Goal: Task Accomplishment & Management: Manage account settings

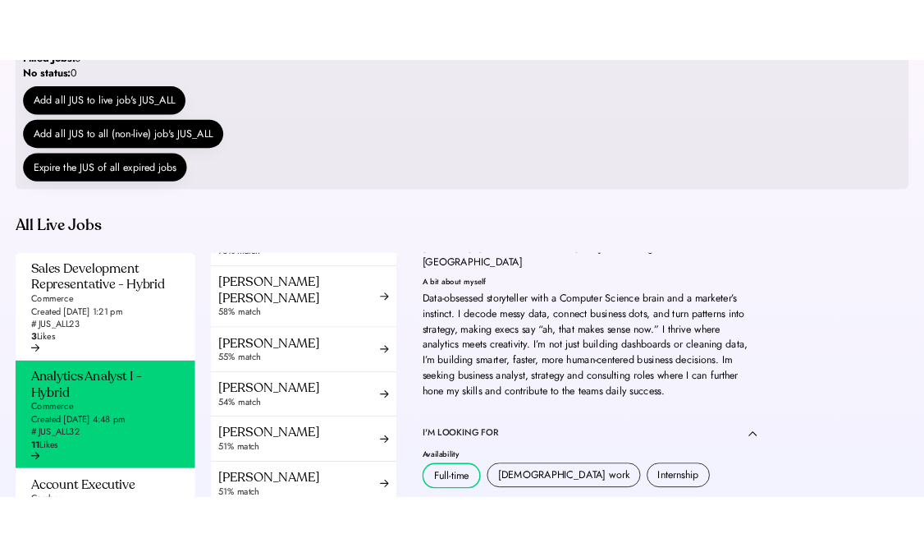
scroll to position [4, 0]
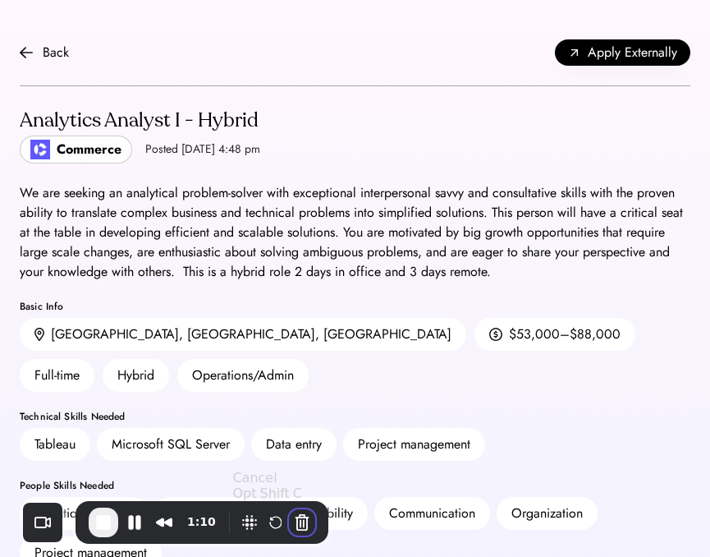
click at [300, 522] on button "Cancel Recording" at bounding box center [302, 522] width 26 height 26
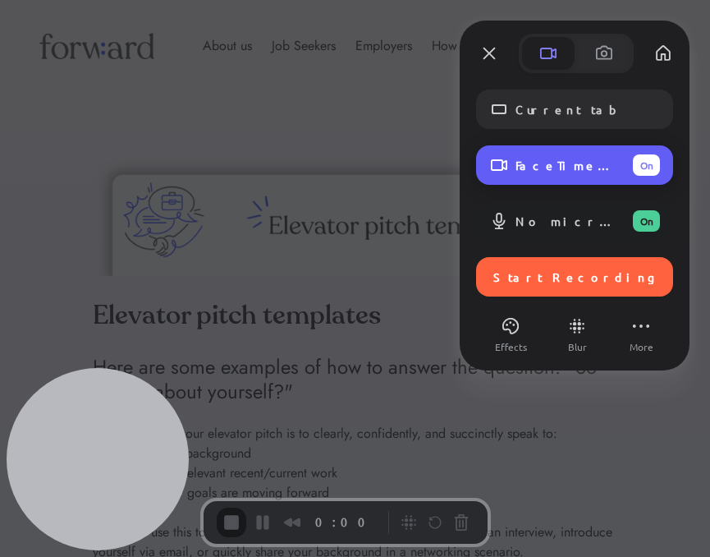
click at [525, 171] on span "FaceTime HD Camera" at bounding box center [568, 165] width 104 height 15
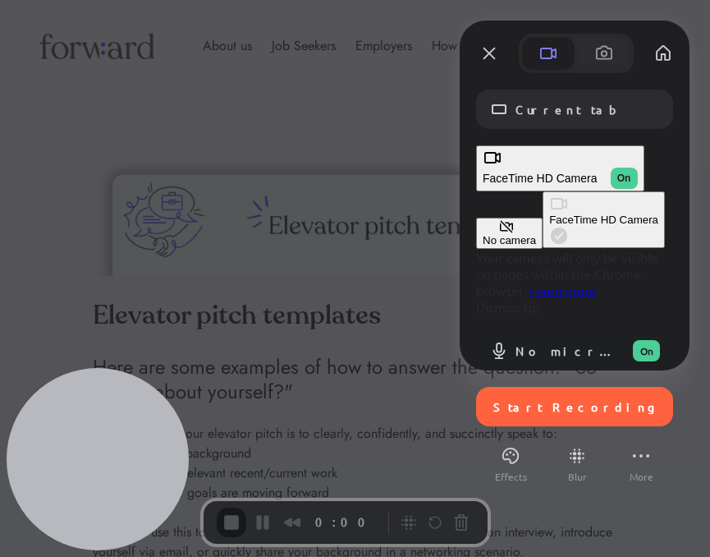
click at [476, 218] on button "No camera" at bounding box center [509, 233] width 66 height 31
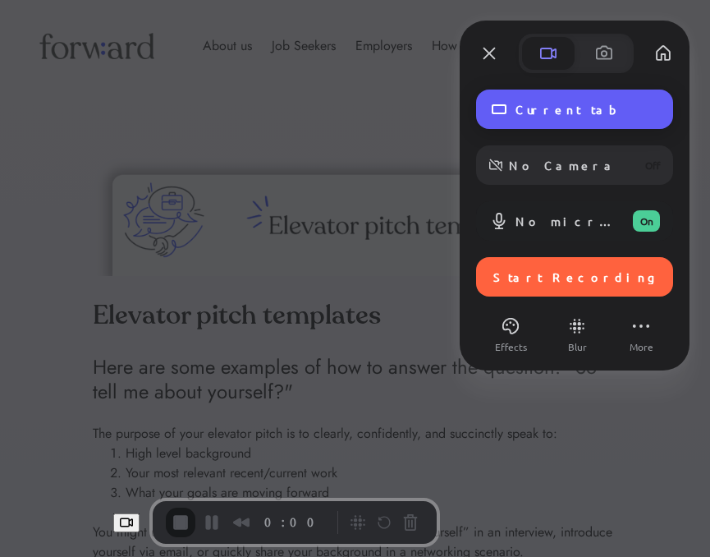
click at [546, 126] on div "Current tab" at bounding box center [574, 108] width 197 height 39
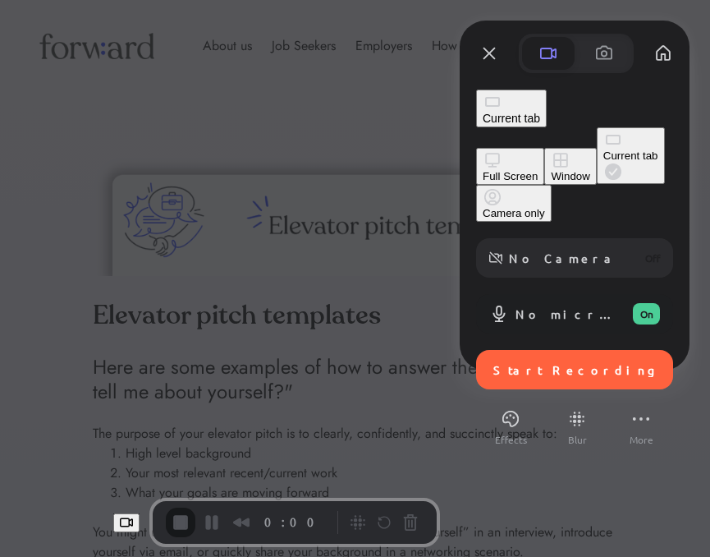
click at [476, 148] on button "Full Screen" at bounding box center [510, 166] width 68 height 37
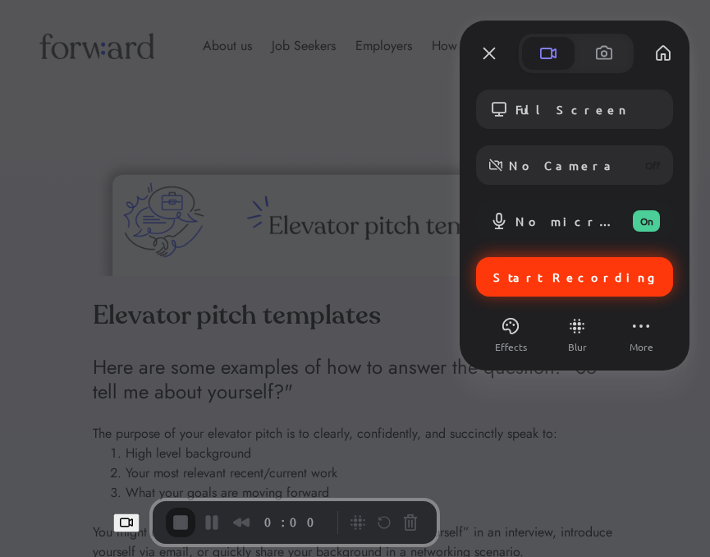
click at [547, 287] on div "Start Recording" at bounding box center [574, 276] width 197 height 39
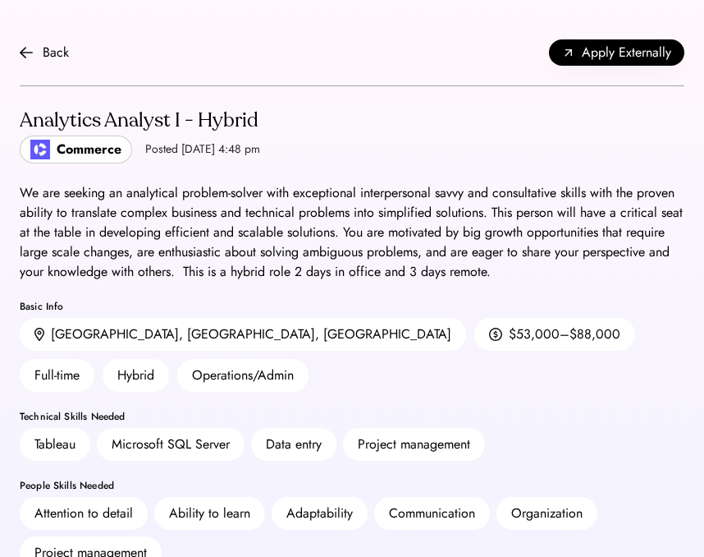
click at [184, 251] on div "We are seeking an analytical problem-solver with exceptional interpersonal savv…" at bounding box center [352, 232] width 665 height 99
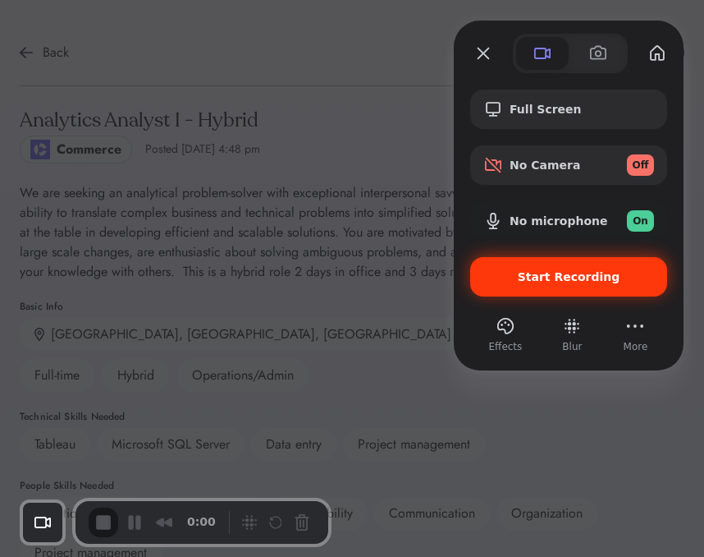
click at [507, 270] on span "Start Recording" at bounding box center [569, 276] width 171 height 13
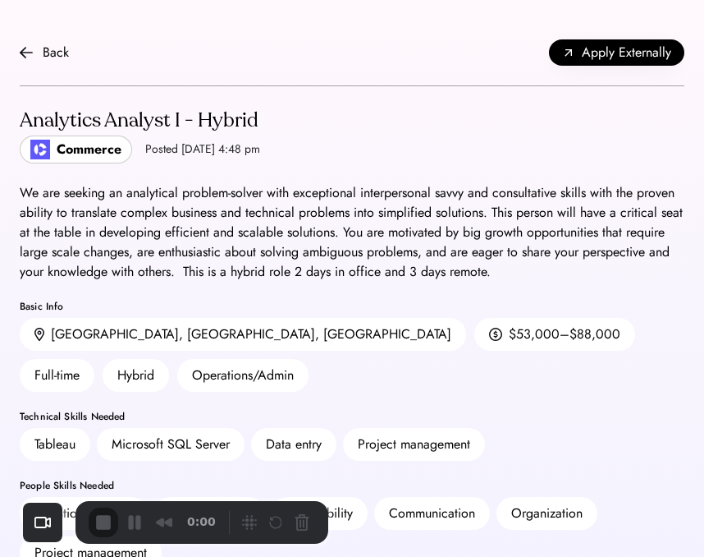
click at [382, 160] on div "Analytics Analyst I - Hybrid Commerce Posted Sep 5, 2025 4:48 pm" at bounding box center [352, 134] width 665 height 57
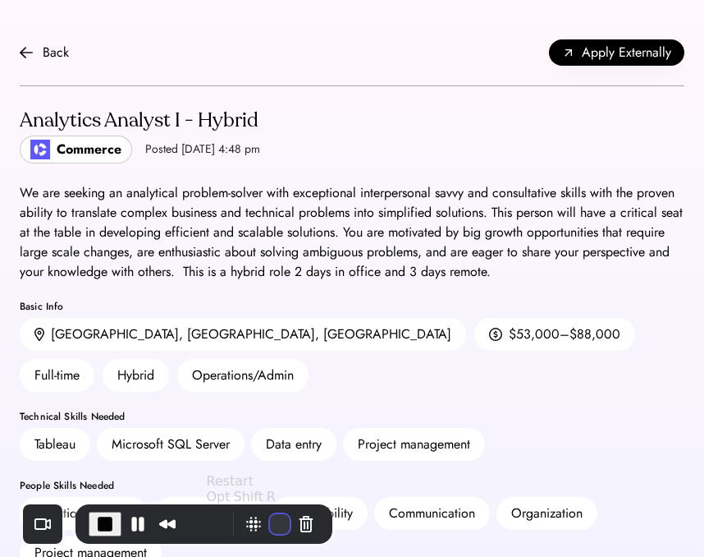
click at [277, 520] on button "Restart Recording" at bounding box center [280, 524] width 20 height 20
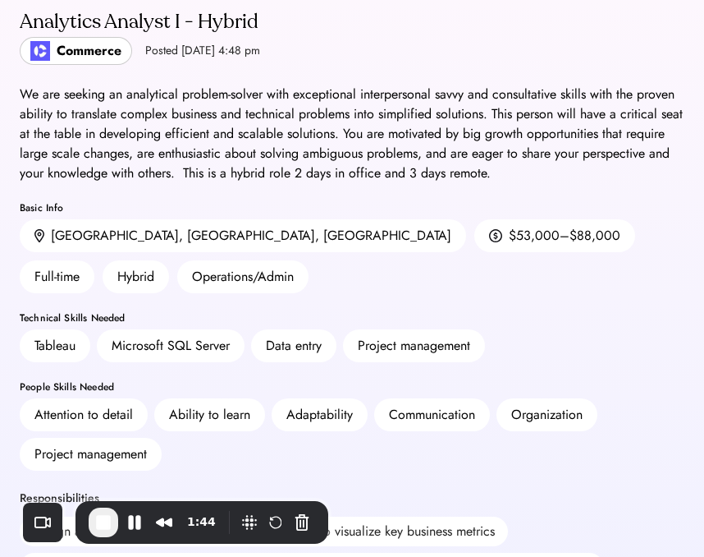
scroll to position [91, 0]
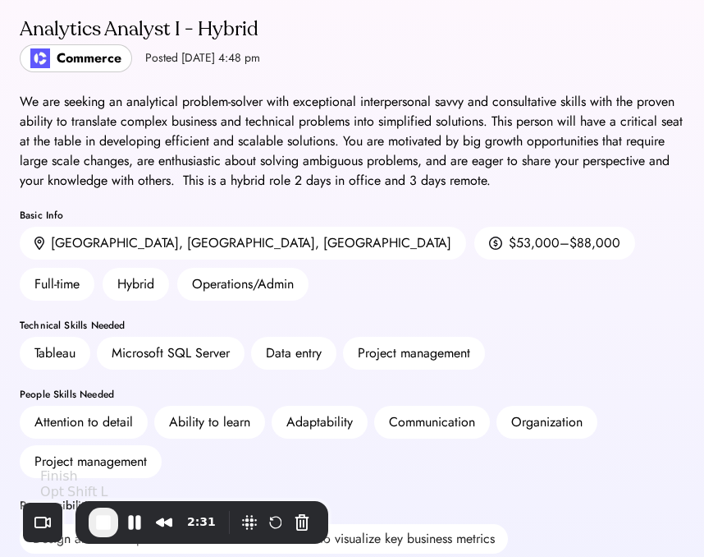
click at [105, 530] on span "End Recording" at bounding box center [104, 522] width 20 height 20
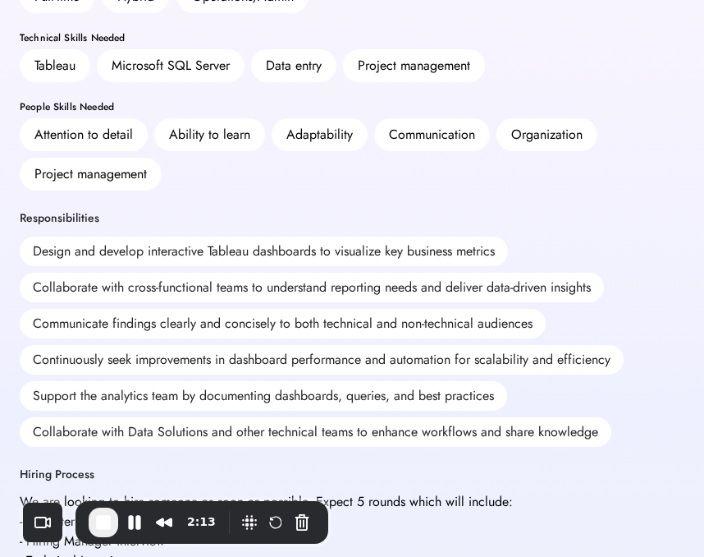
scroll to position [394, 0]
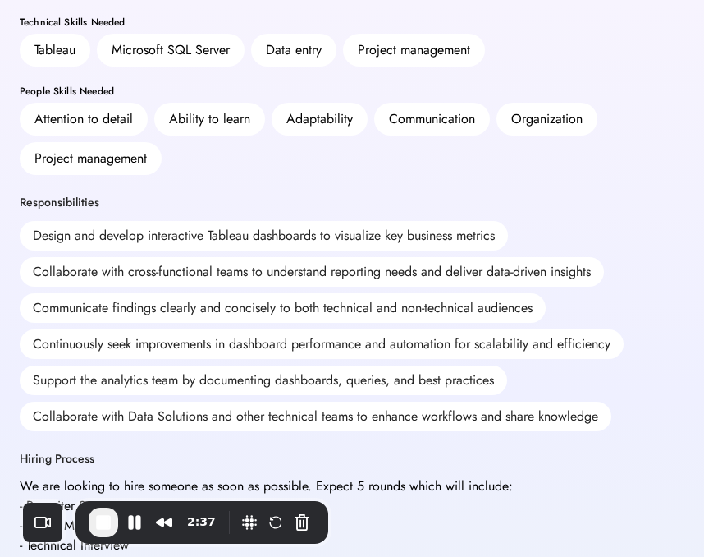
click at [112, 525] on span "End Recording" at bounding box center [104, 522] width 20 height 20
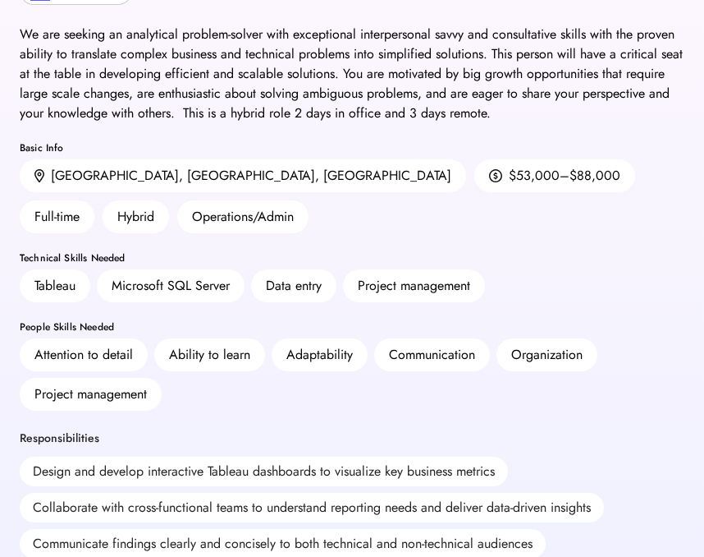
scroll to position [0, 0]
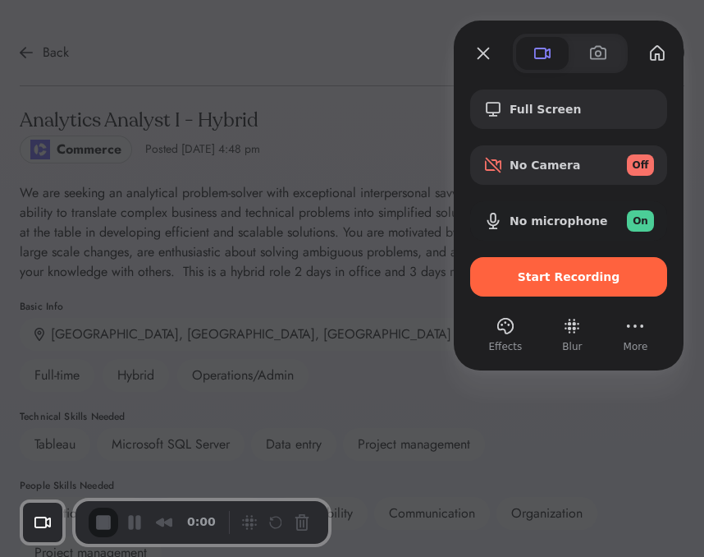
click at [580, 287] on div "Start Recording" at bounding box center [568, 276] width 197 height 39
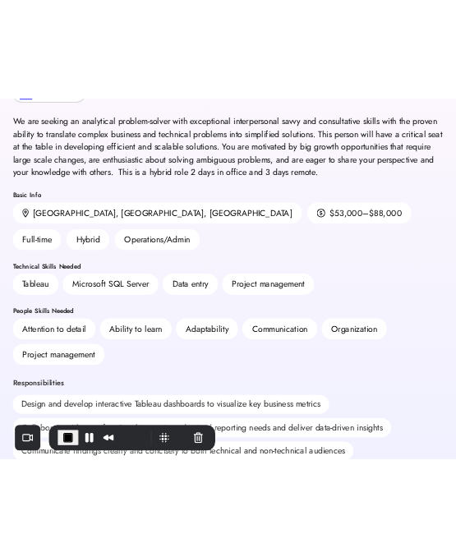
scroll to position [167, 0]
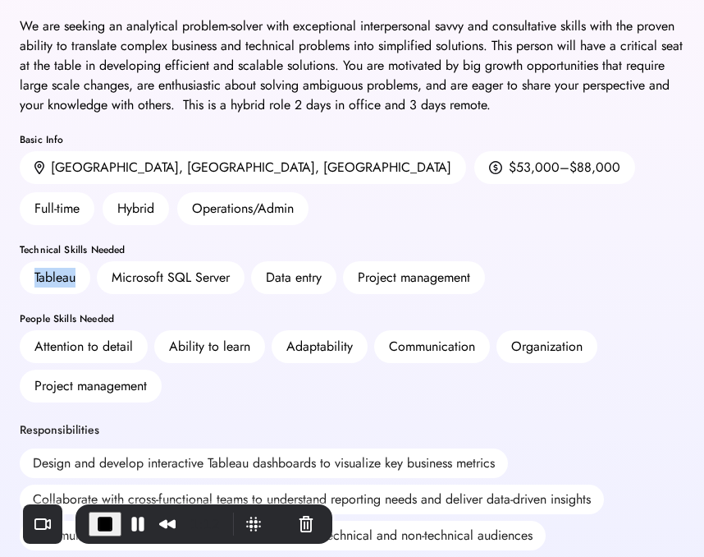
drag, startPoint x: 93, startPoint y: 259, endPoint x: 29, endPoint y: 233, distance: 69.2
click at [28, 261] on div "Tableau" at bounding box center [55, 277] width 71 height 33
click at [329, 261] on div "Data entry" at bounding box center [293, 277] width 85 height 33
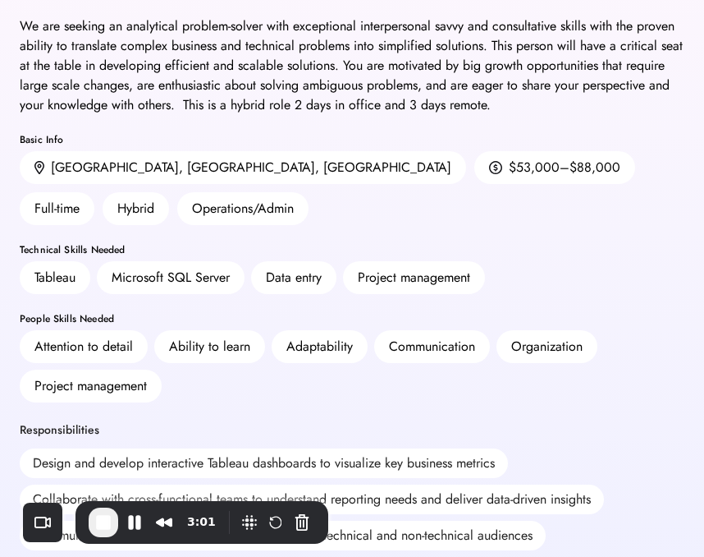
click at [102, 523] on span "End Recording" at bounding box center [104, 522] width 20 height 20
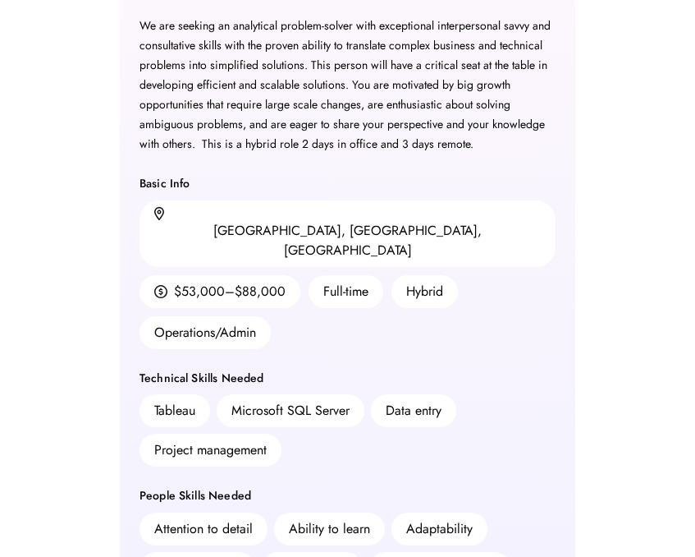
scroll to position [0, 0]
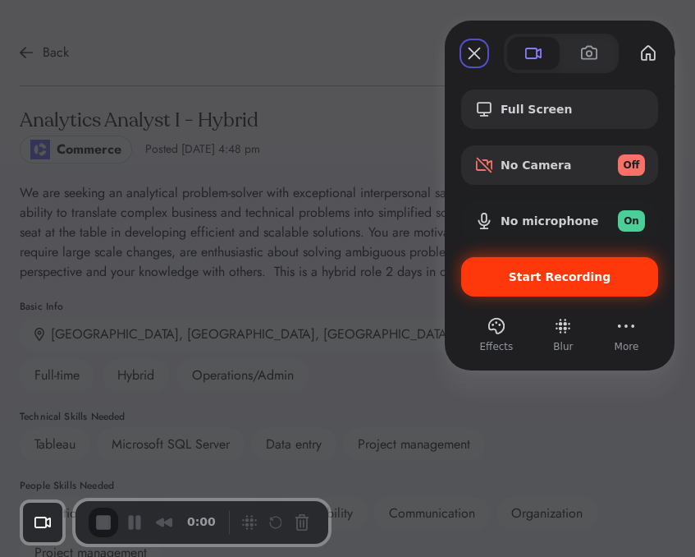
click at [510, 283] on div "Start Recording" at bounding box center [559, 276] width 197 height 39
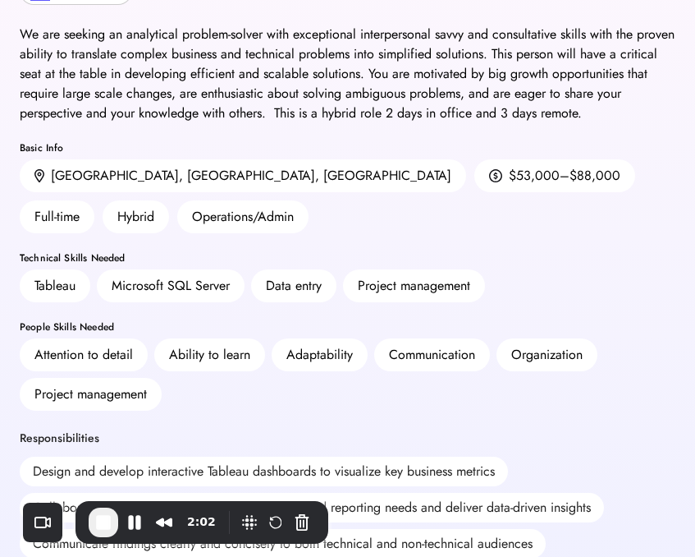
scroll to position [384, 0]
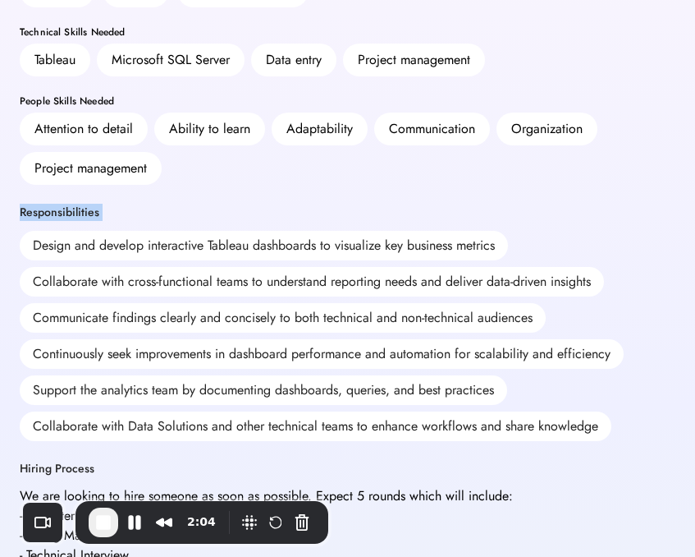
drag, startPoint x: 21, startPoint y: 168, endPoint x: 177, endPoint y: 171, distance: 156.0
click at [178, 204] on div "Responsibilities Design and develop interactive Tableau dashboards to visualize…" at bounding box center [340, 322] width 640 height 236
click at [177, 204] on div "Responsibilities Design and develop interactive Tableau dashboards to visualize…" at bounding box center [340, 322] width 640 height 236
click at [103, 520] on span "End Recording" at bounding box center [104, 522] width 20 height 20
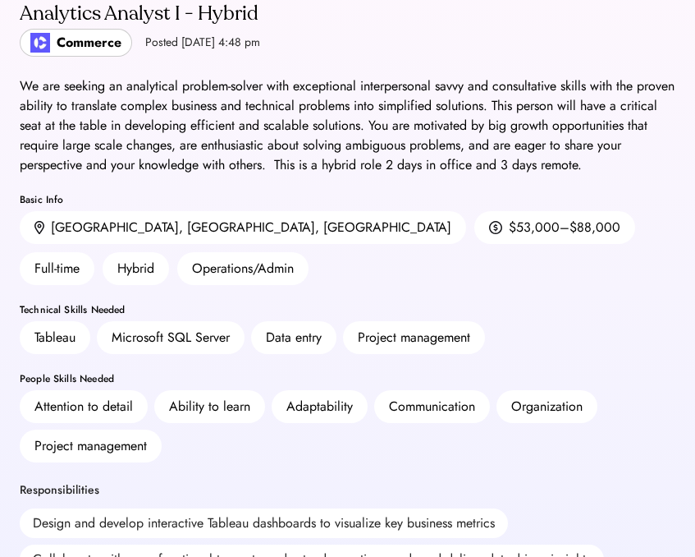
scroll to position [0, 0]
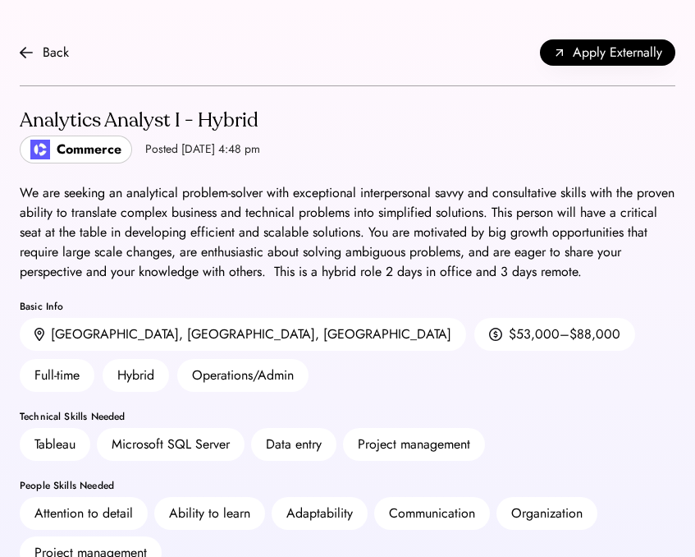
click at [236, 108] on div "Analytics Analyst I - Hybrid" at bounding box center [140, 121] width 241 height 26
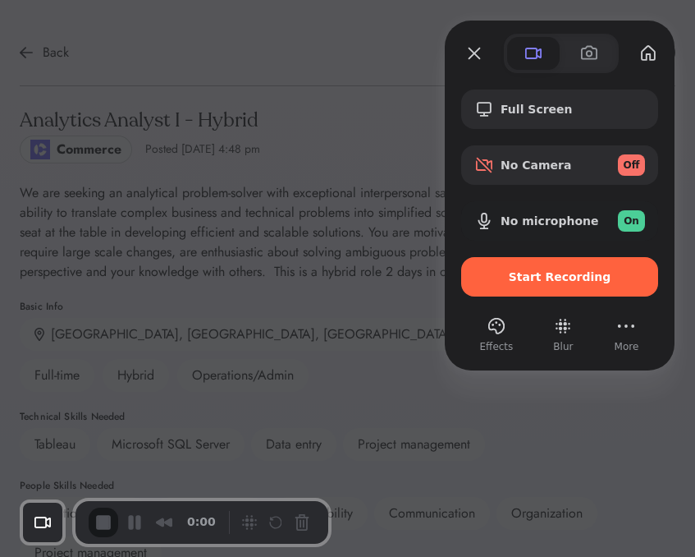
click button "Close" at bounding box center [474, 53] width 26 height 26
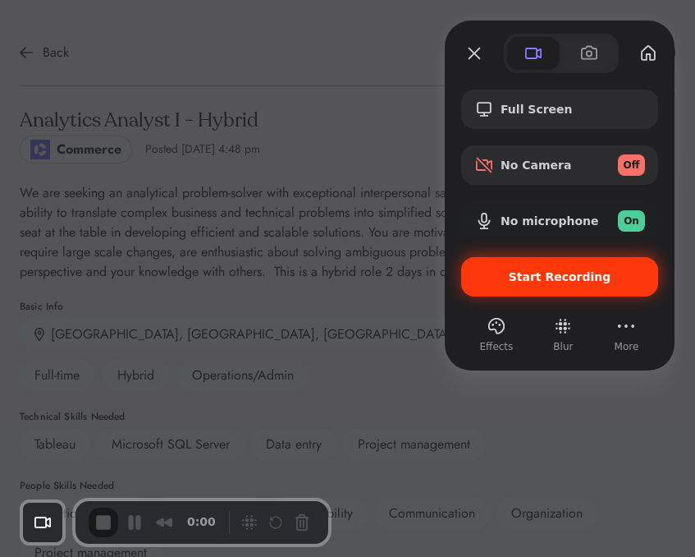
click at [520, 276] on span "Start Recording" at bounding box center [560, 276] width 103 height 13
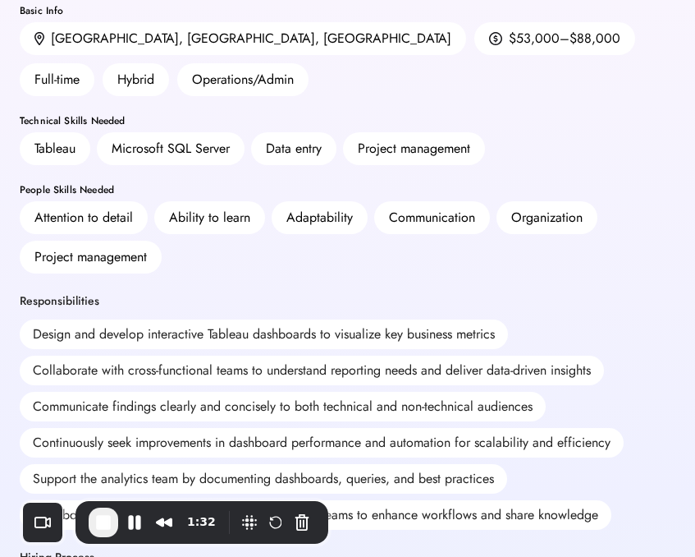
scroll to position [207, 0]
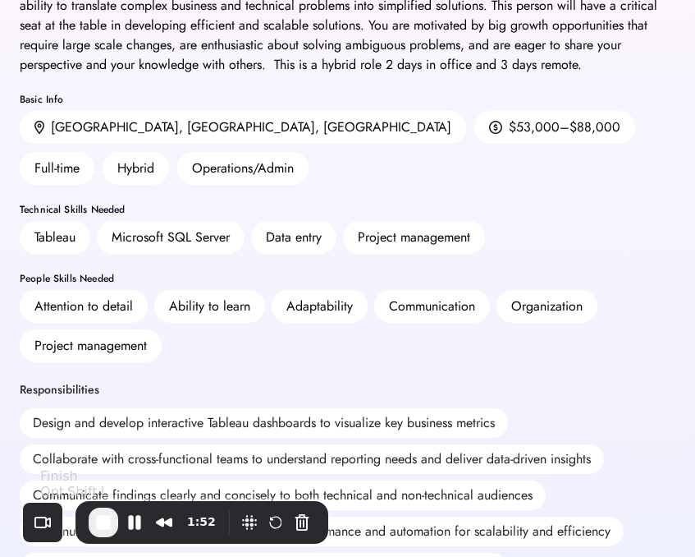
click at [109, 525] on span "End Recording" at bounding box center [104, 522] width 20 height 20
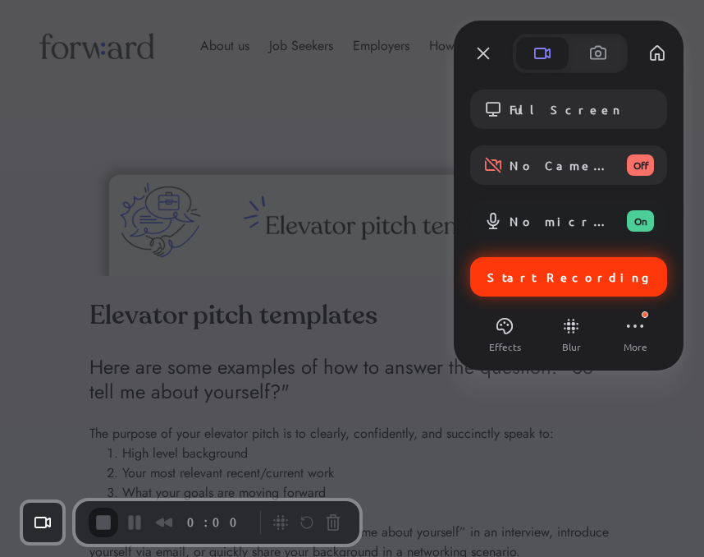
click at [525, 281] on span "Start Recording" at bounding box center [569, 276] width 163 height 15
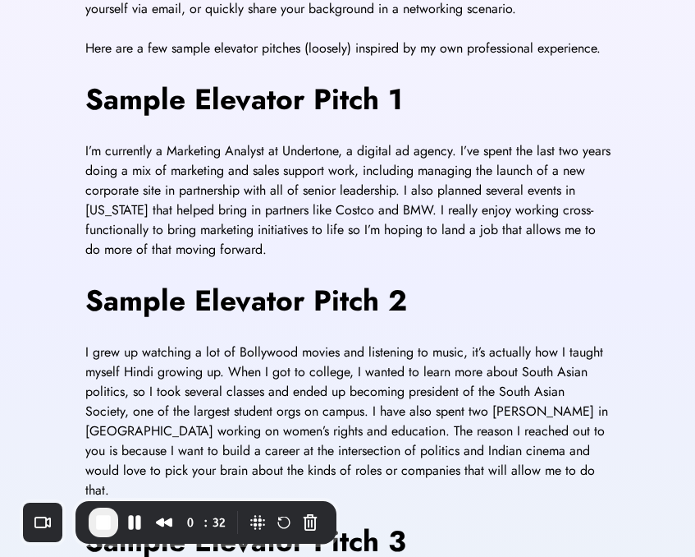
scroll to position [562, 0]
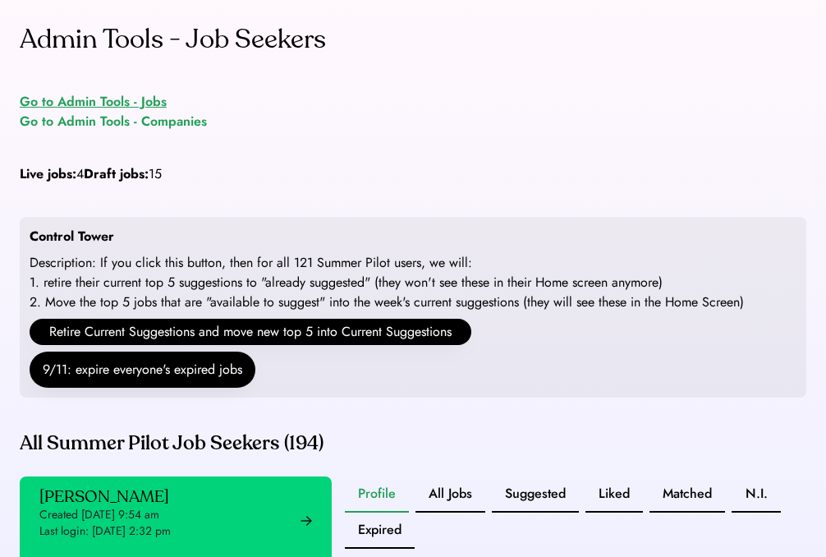
click at [152, 101] on div "Go to Admin Tools - Jobs" at bounding box center [93, 102] width 147 height 20
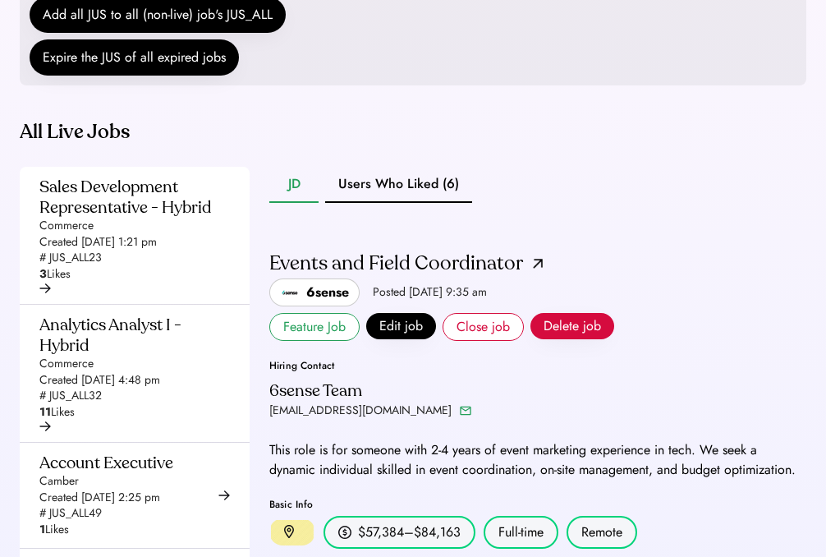
scroll to position [399, 0]
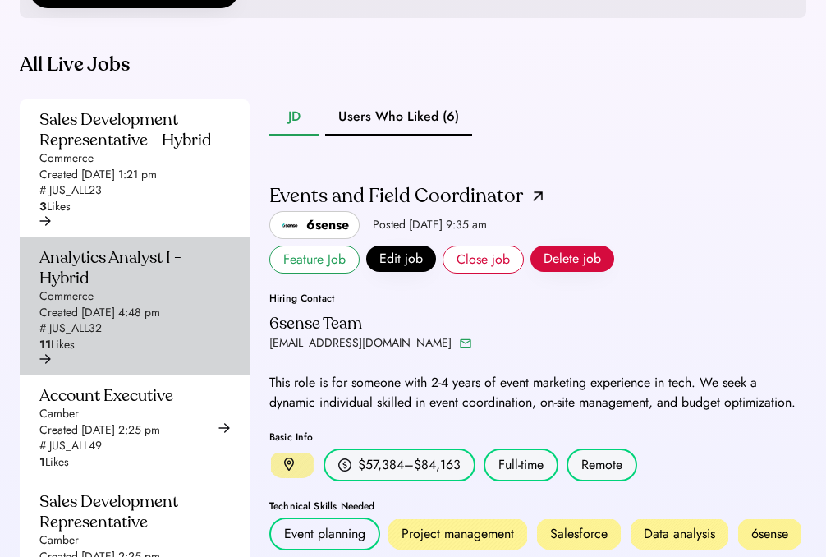
click at [87, 305] on div "Commerce" at bounding box center [66, 296] width 54 height 16
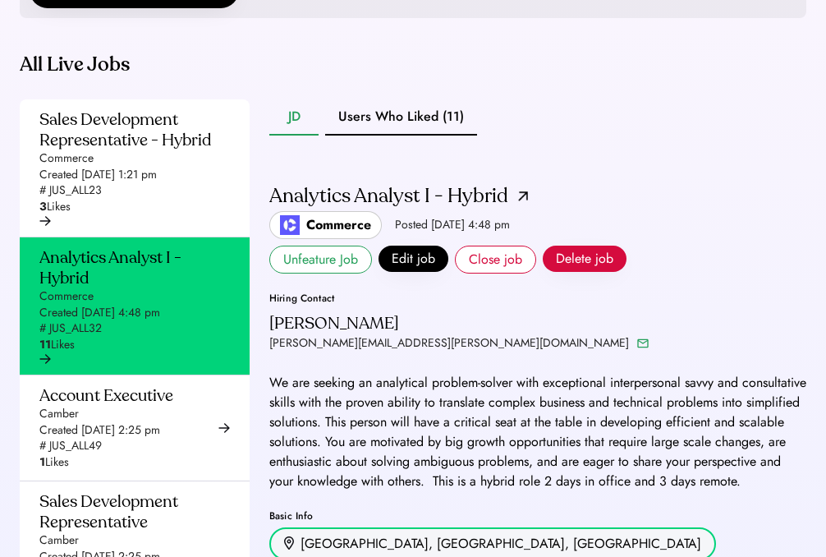
click at [398, 135] on button "Users Who Liked (11)" at bounding box center [401, 117] width 152 height 36
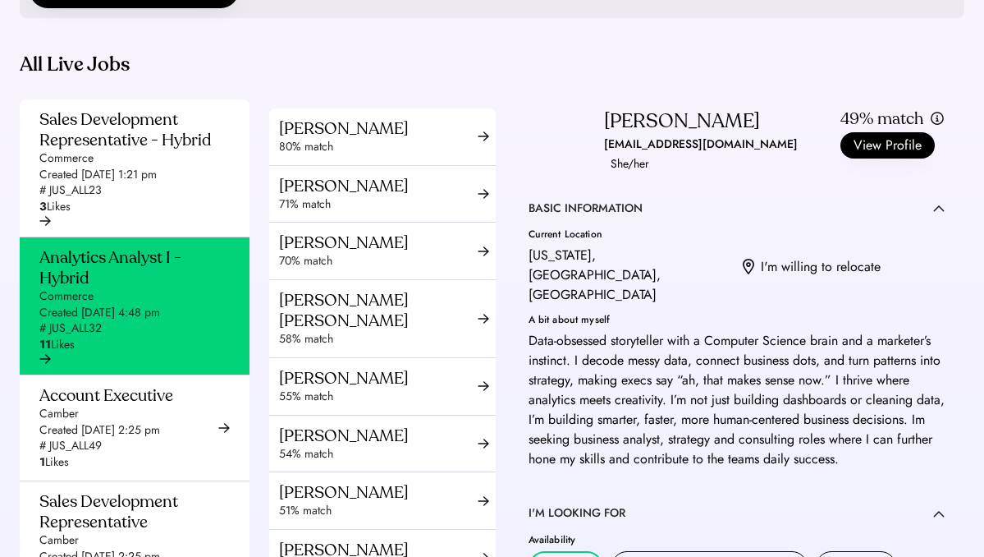
scroll to position [98, 0]
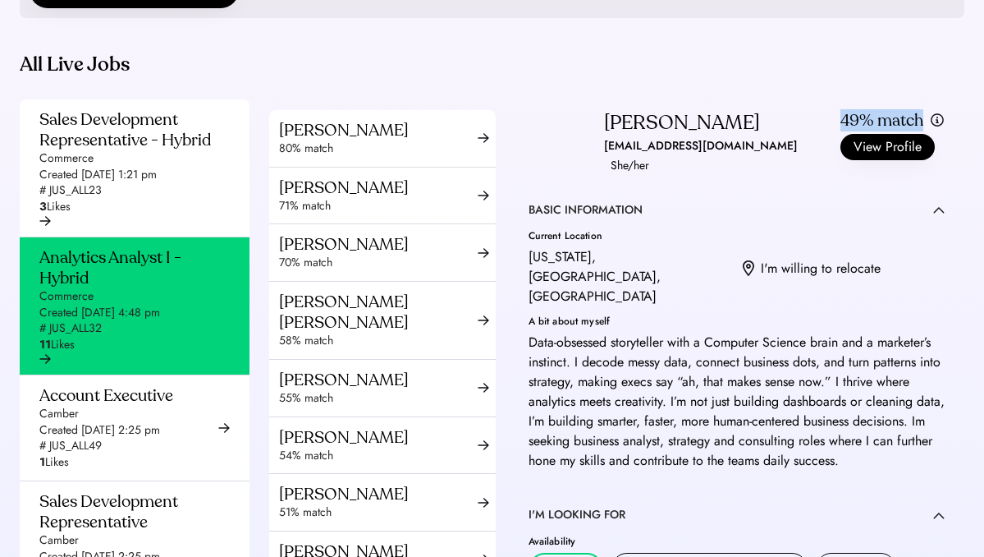
drag, startPoint x: 834, startPoint y: 155, endPoint x: 923, endPoint y: 155, distance: 88.7
click at [825, 155] on div "[PERSON_NAME] [EMAIL_ADDRESS][DOMAIN_NAME] She/her 49% match View Profile" at bounding box center [737, 143] width 417 height 66
click at [775, 392] on div "Data-obsessed storyteller with a Computer Science brain and a marketer’s instin…" at bounding box center [737, 401] width 417 height 138
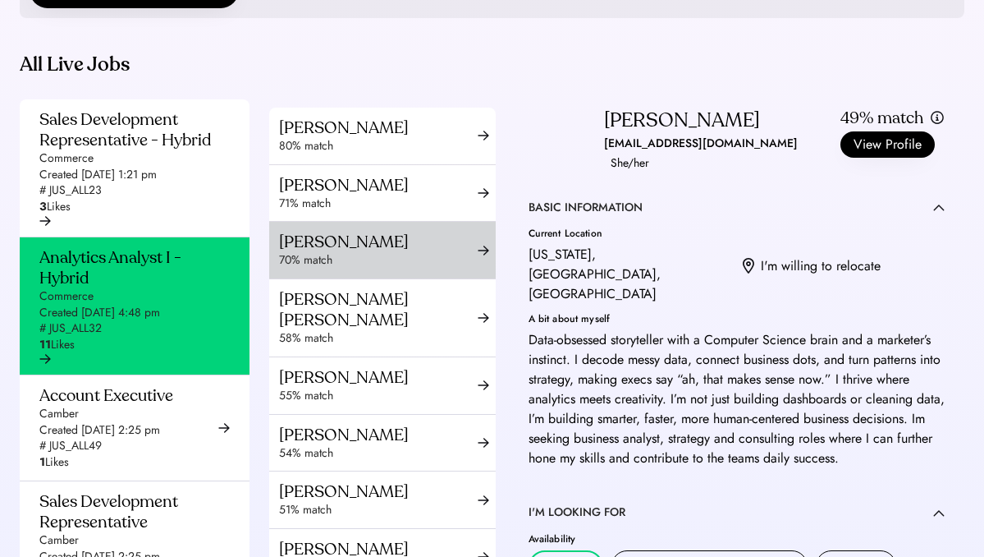
scroll to position [268, 0]
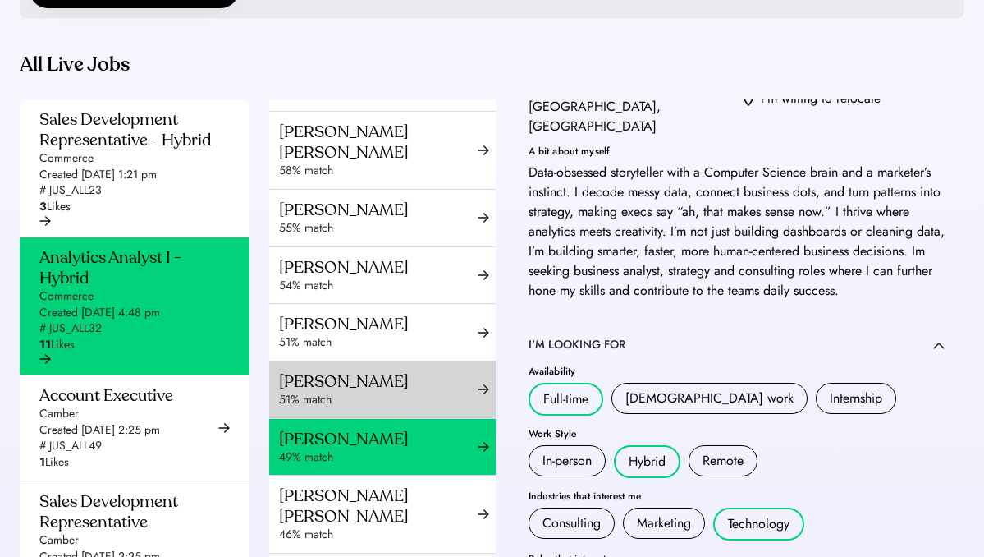
click at [363, 408] on div "51% match" at bounding box center [378, 400] width 199 height 16
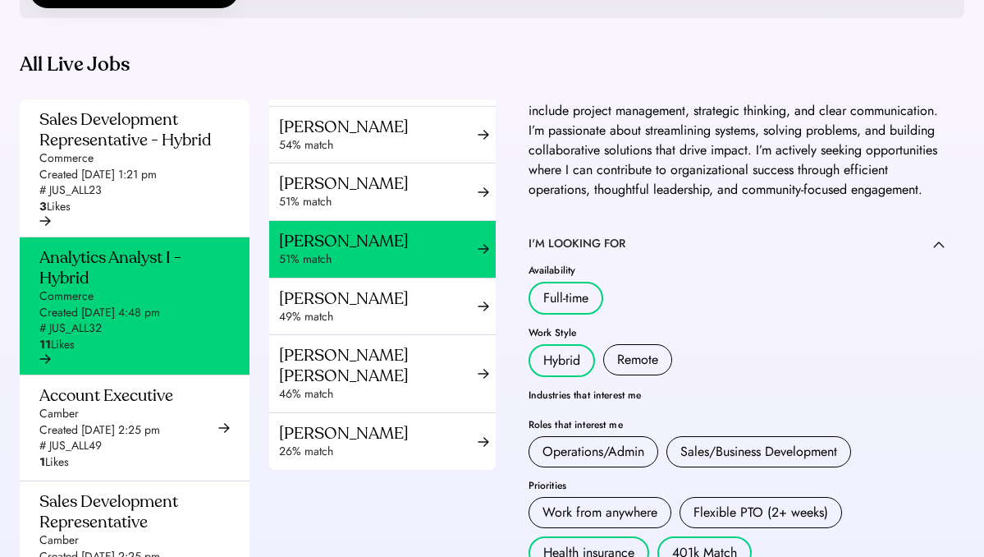
scroll to position [305, 0]
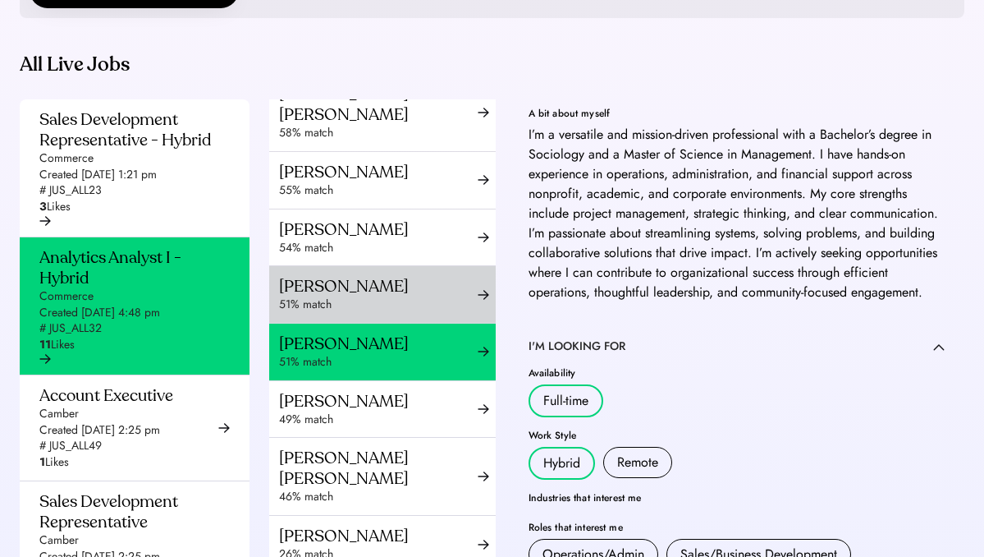
click at [388, 313] on div "51% match" at bounding box center [378, 304] width 199 height 16
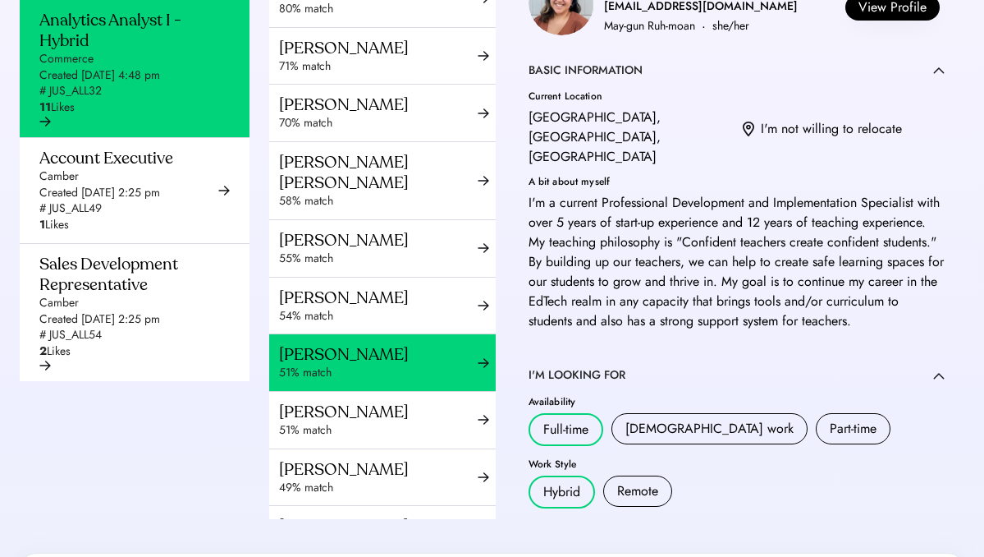
scroll to position [635, 0]
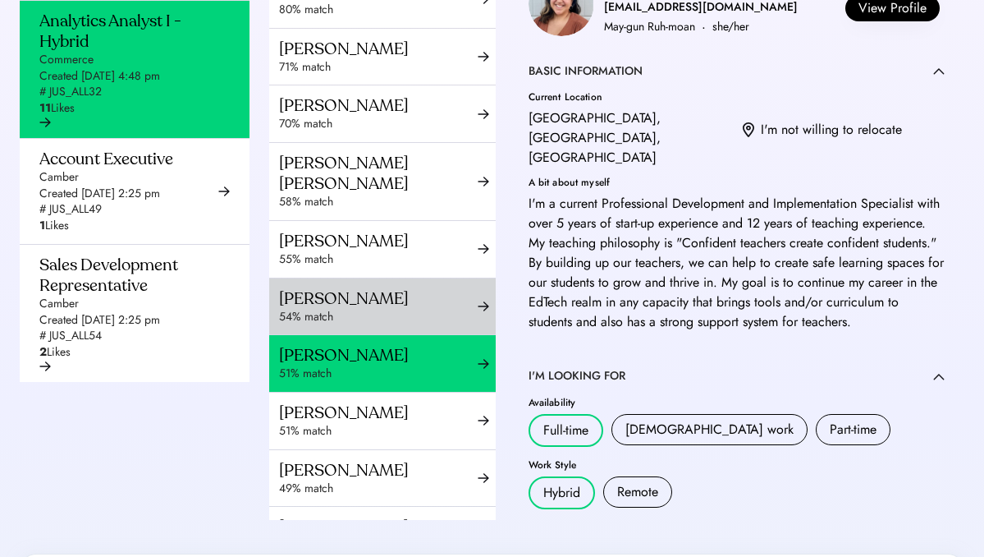
click at [404, 325] on div "54% match" at bounding box center [378, 317] width 199 height 16
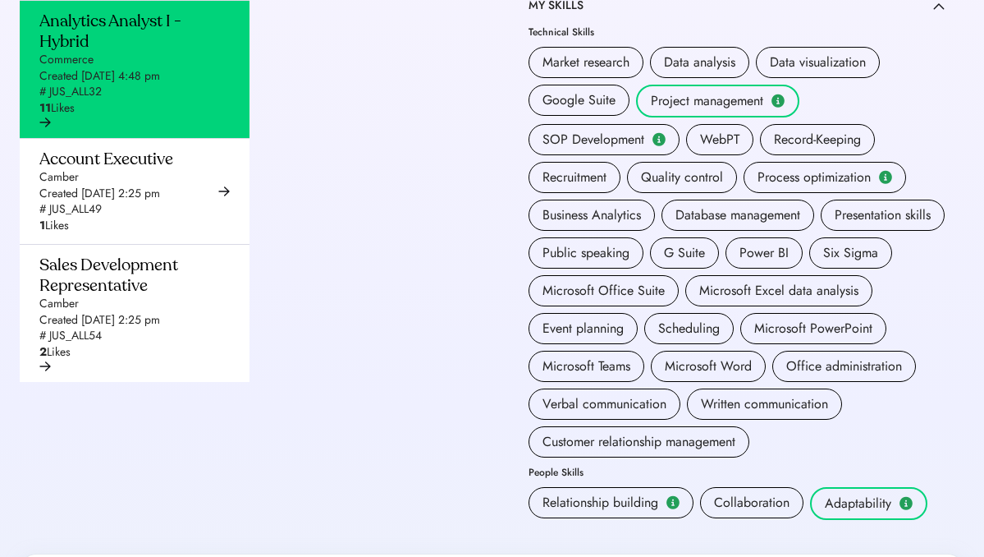
scroll to position [793, 0]
click at [822, 89] on div "Market research Data analysis Data visualization Google Suite Project managemen…" at bounding box center [737, 251] width 417 height 410
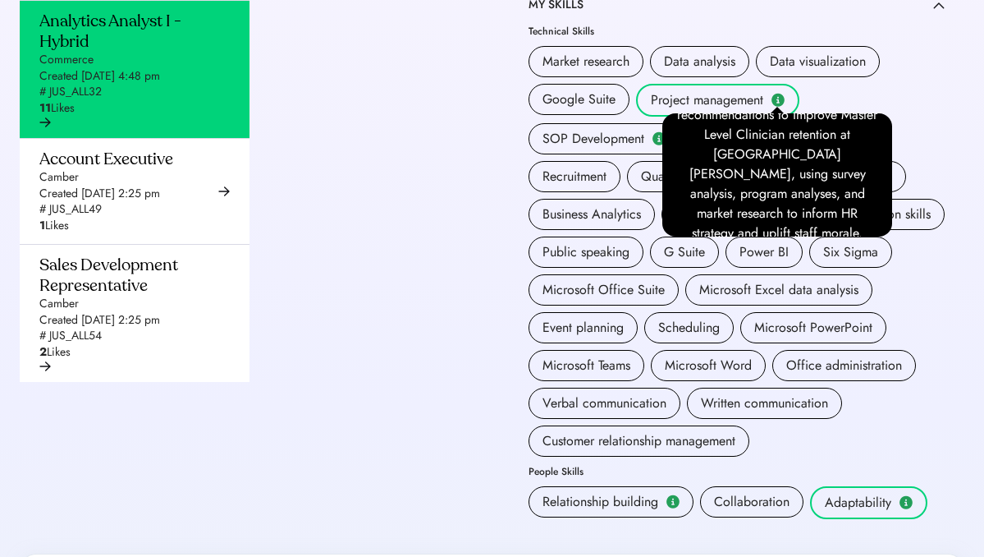
scroll to position [0, 0]
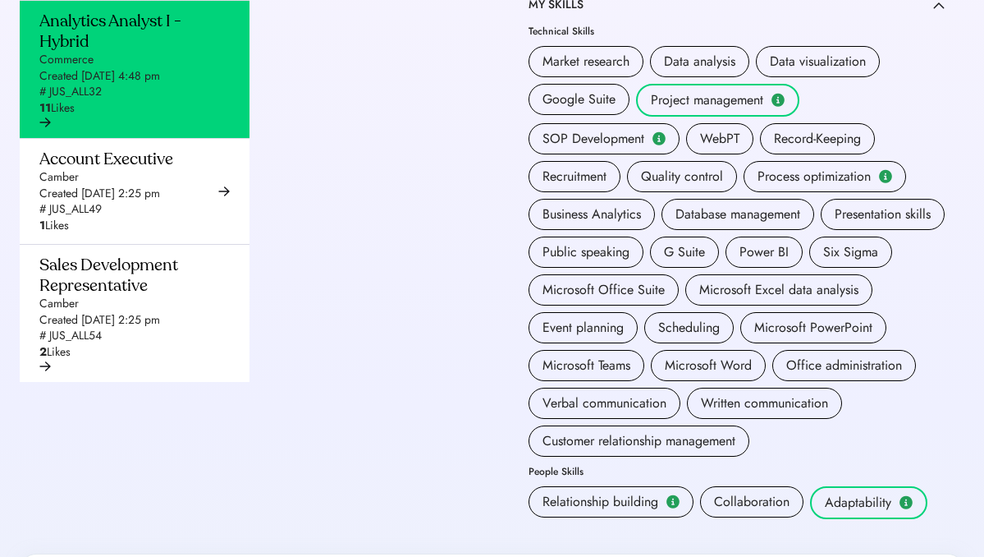
click at [825, 97] on div "Market research Data analysis Data visualization Google Suite Project managemen…" at bounding box center [737, 251] width 417 height 410
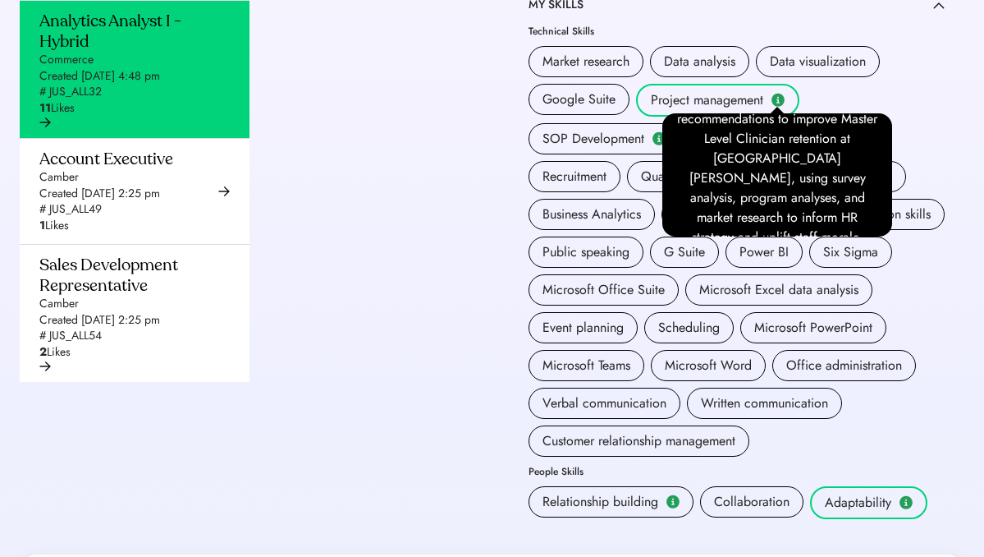
scroll to position [41, 0]
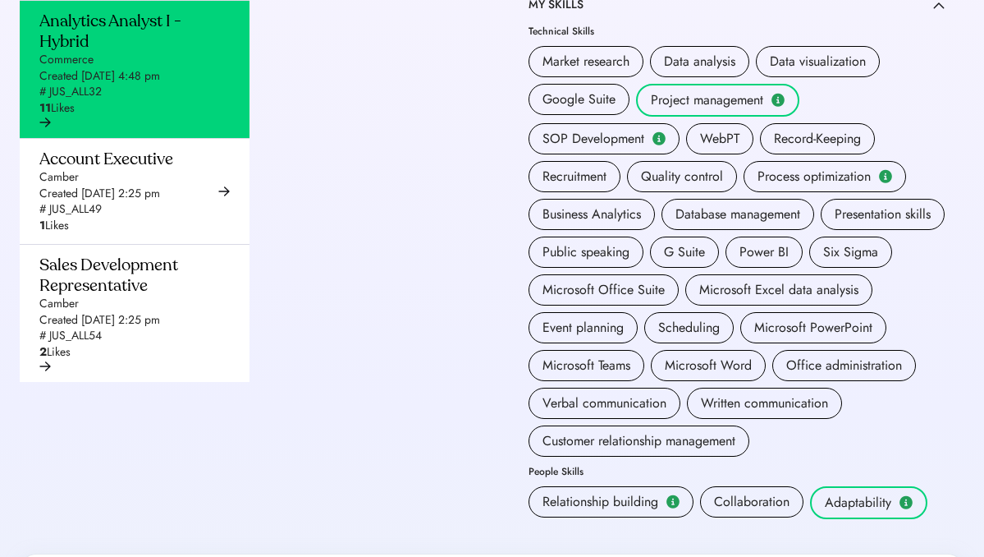
click at [825, 121] on div "Market research Data analysis Data visualization Google Suite Project managemen…" at bounding box center [737, 251] width 417 height 410
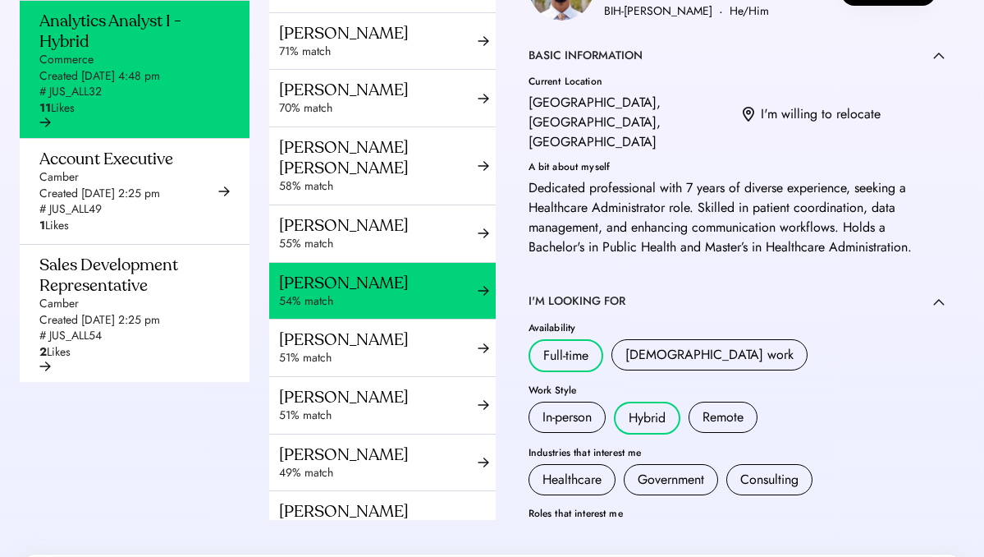
scroll to position [0, 0]
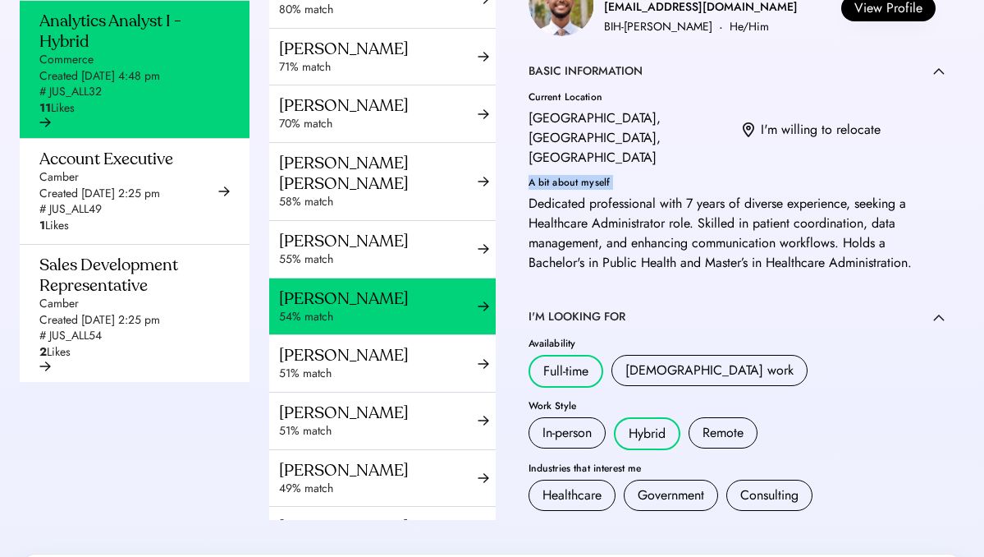
drag, startPoint x: 525, startPoint y: 184, endPoint x: 671, endPoint y: 194, distance: 146.5
click at [671, 219] on div "Dedicated professional with 7 years of diverse experience, seeking a Healthcare…" at bounding box center [737, 233] width 417 height 79
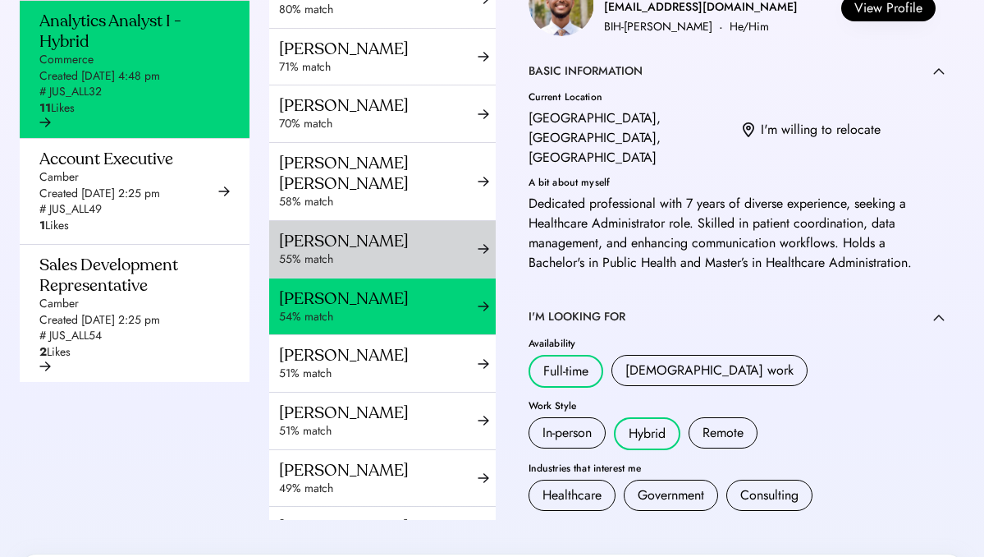
click at [424, 268] on div "55% match" at bounding box center [378, 259] width 199 height 16
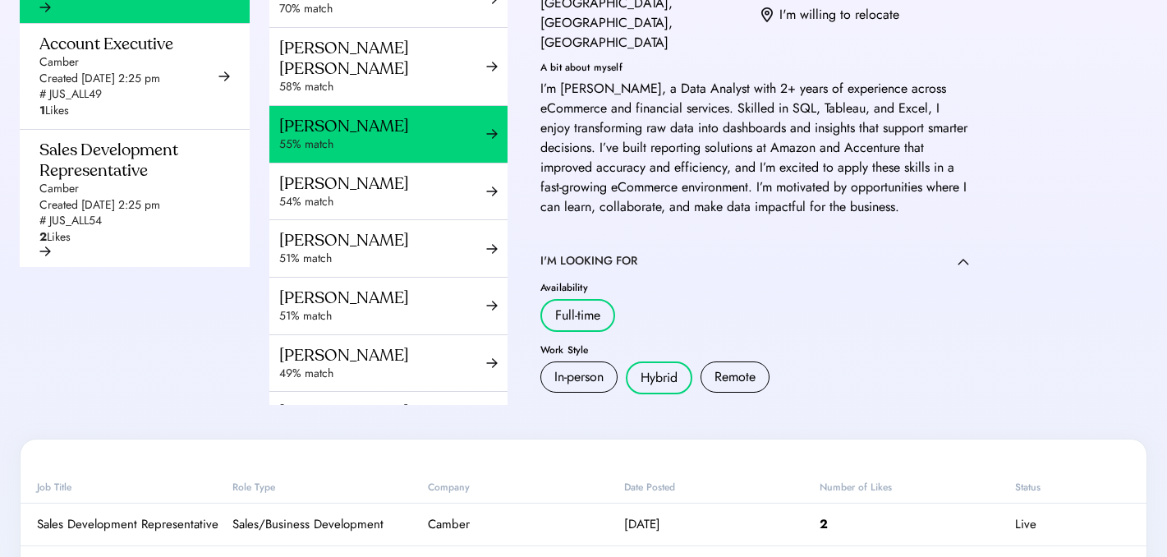
scroll to position [823, 0]
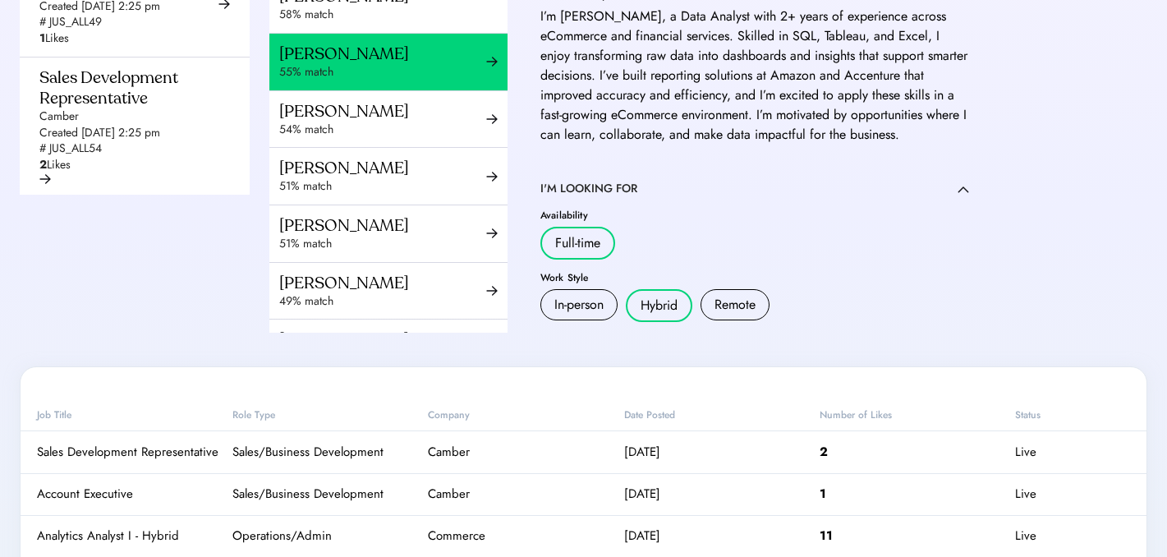
click at [420, 80] on div "55% match" at bounding box center [382, 72] width 207 height 16
click at [420, 138] on div "54% match" at bounding box center [382, 130] width 207 height 16
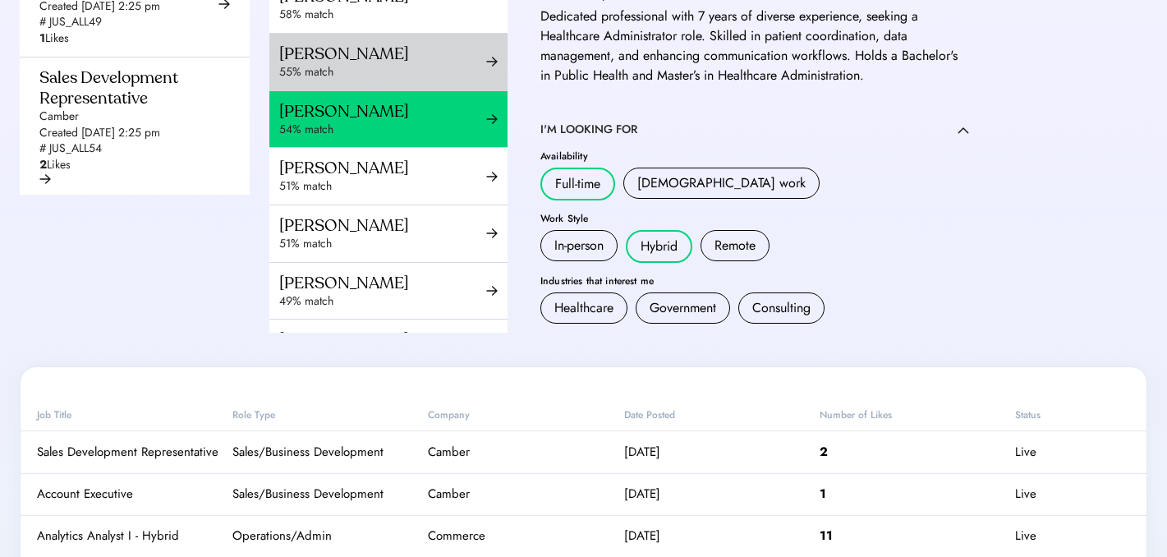
click at [420, 64] on div "[PERSON_NAME]" at bounding box center [382, 54] width 207 height 21
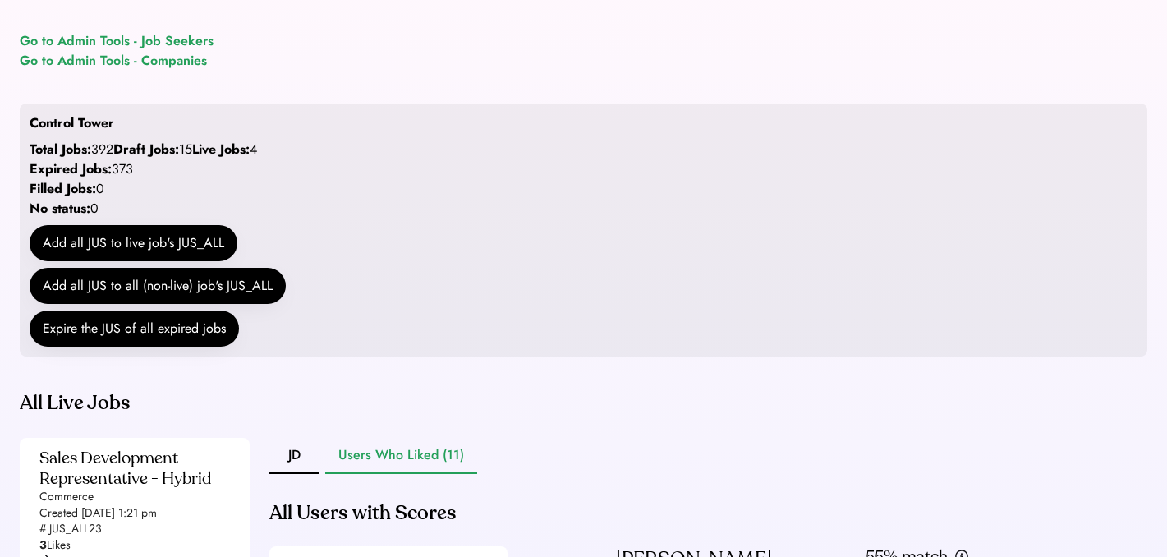
scroll to position [226, 0]
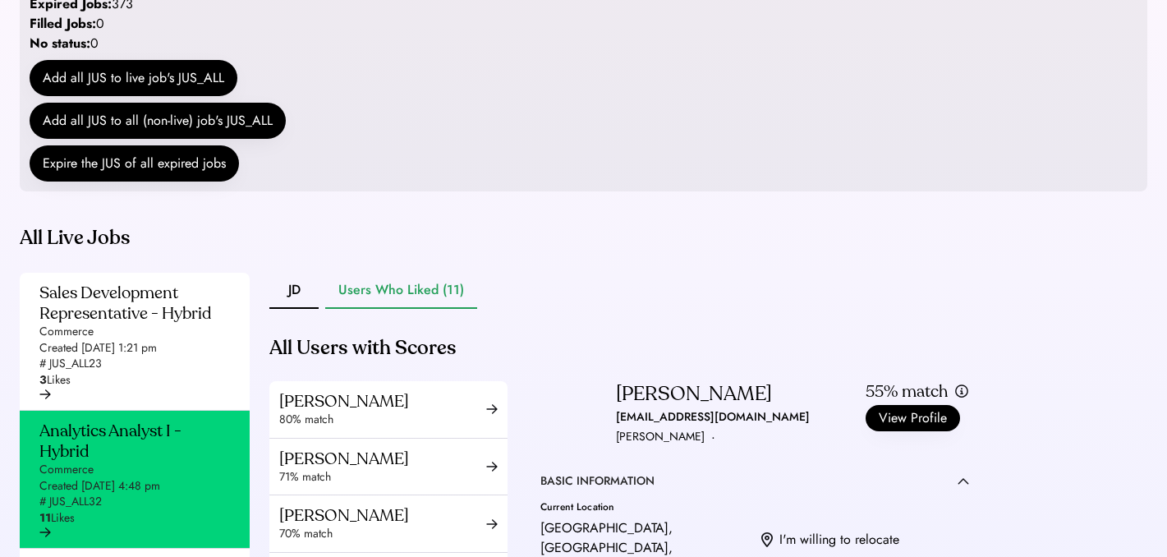
click at [387, 309] on button "Users Who Liked (11)" at bounding box center [401, 291] width 152 height 36
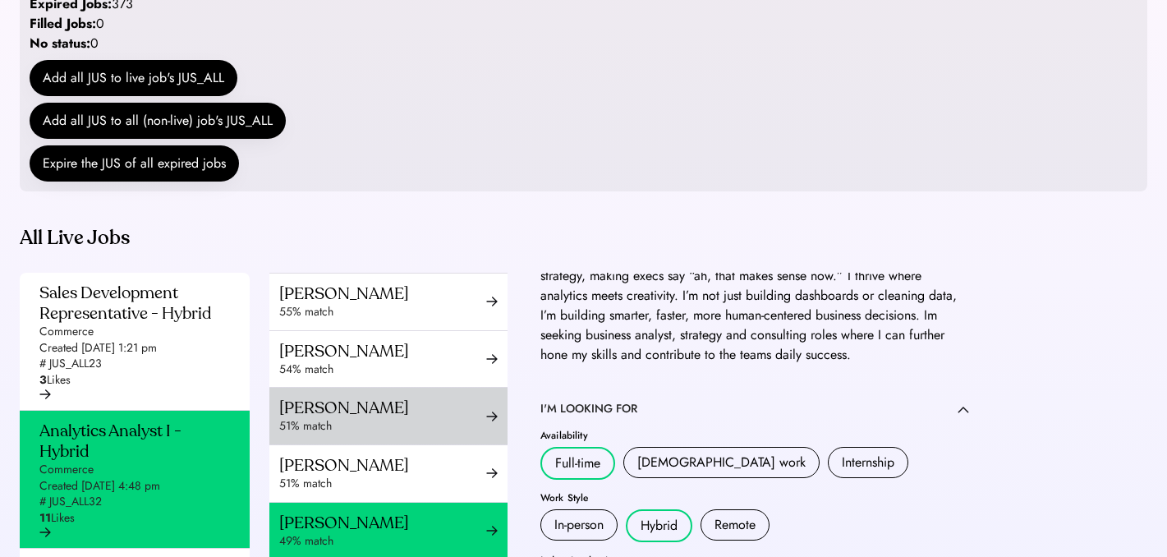
scroll to position [314, 0]
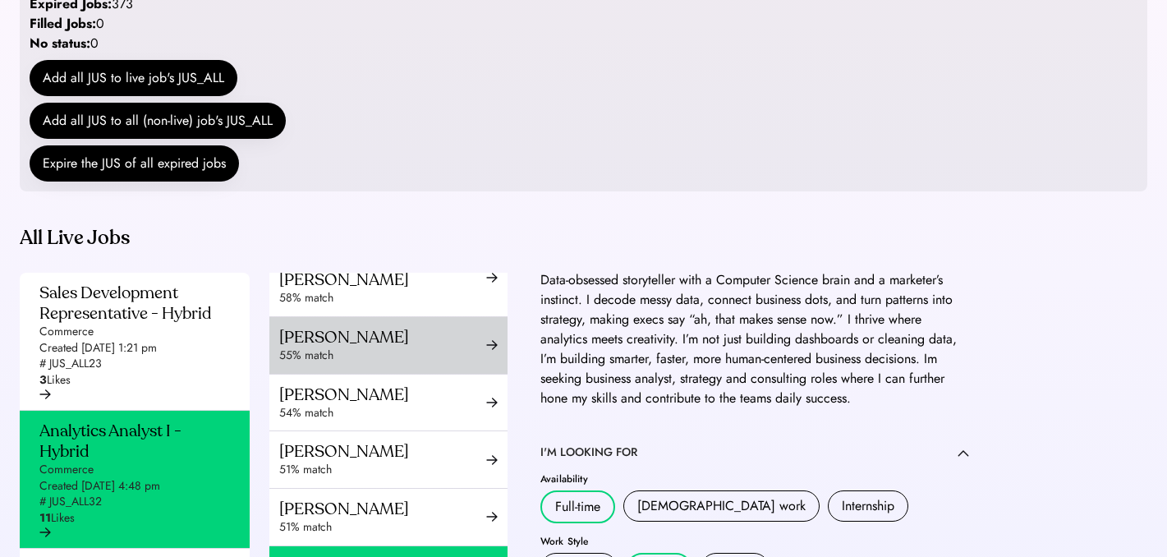
click at [382, 364] on div "55% match" at bounding box center [382, 355] width 207 height 16
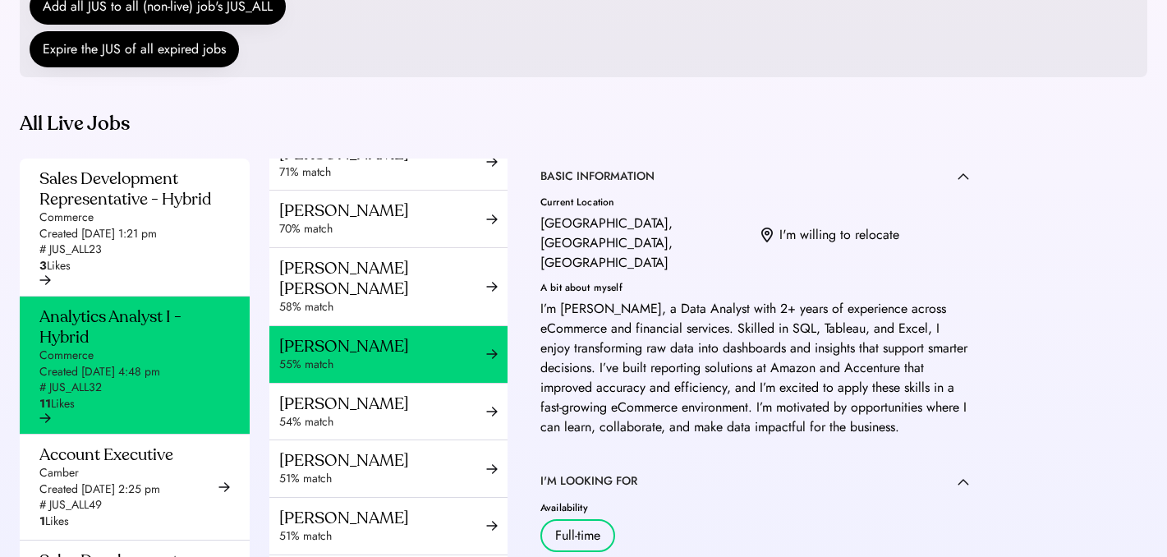
scroll to position [191, 0]
drag, startPoint x: 598, startPoint y: 314, endPoint x: 525, endPoint y: 314, distance: 73.1
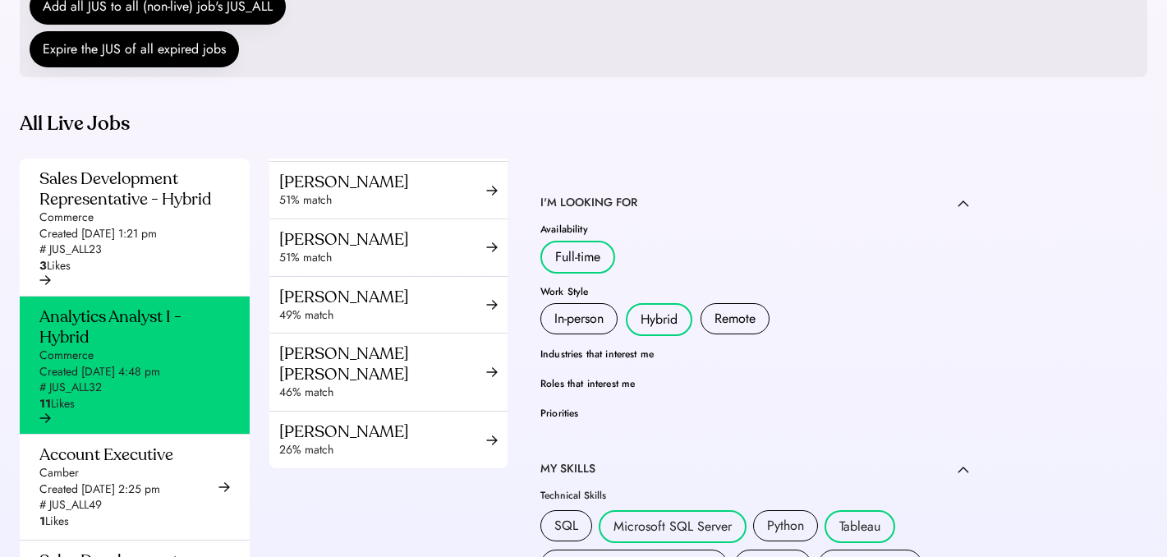
scroll to position [479, 0]
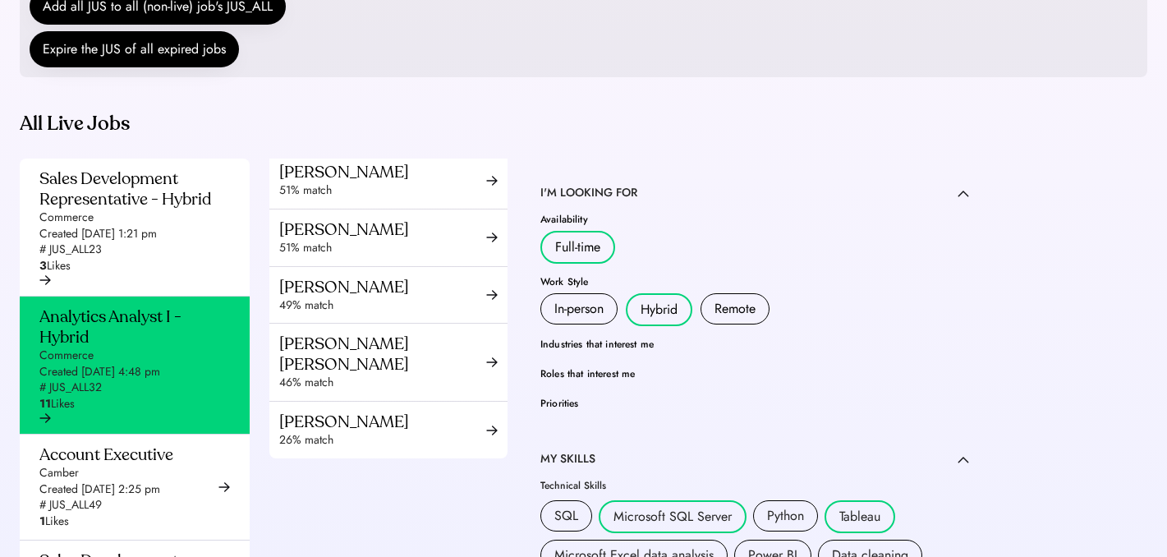
click at [568, 401] on div "Priorities" at bounding box center [754, 403] width 429 height 10
click at [549, 406] on div "Priorities" at bounding box center [754, 403] width 429 height 10
click at [553, 406] on div "Priorities" at bounding box center [754, 403] width 429 height 10
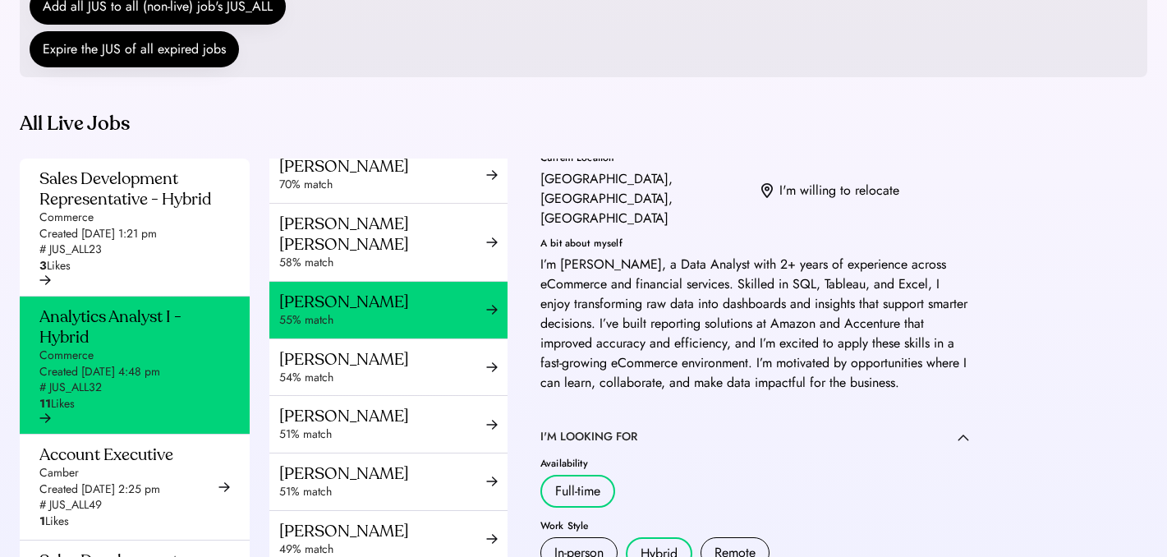
scroll to position [0, 0]
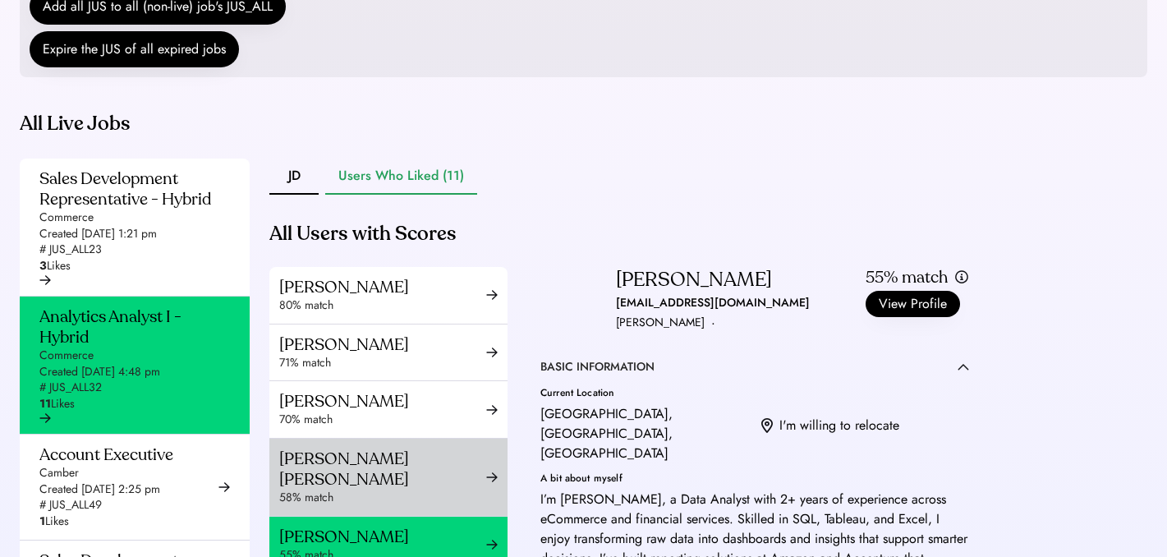
click at [399, 489] on div "[PERSON_NAME] [PERSON_NAME]" at bounding box center [382, 468] width 207 height 41
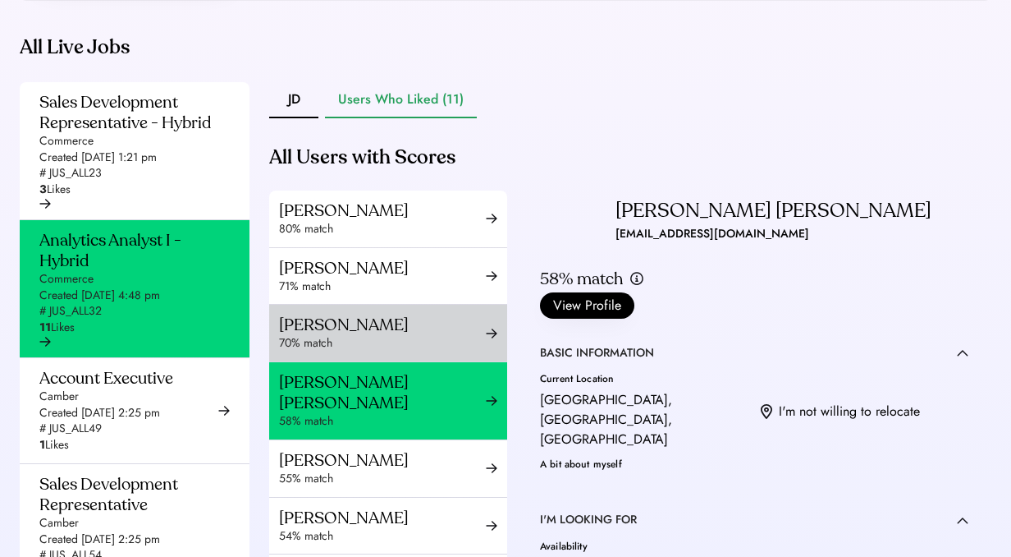
click at [448, 349] on div "[PERSON_NAME] 70% match" at bounding box center [388, 333] width 238 height 57
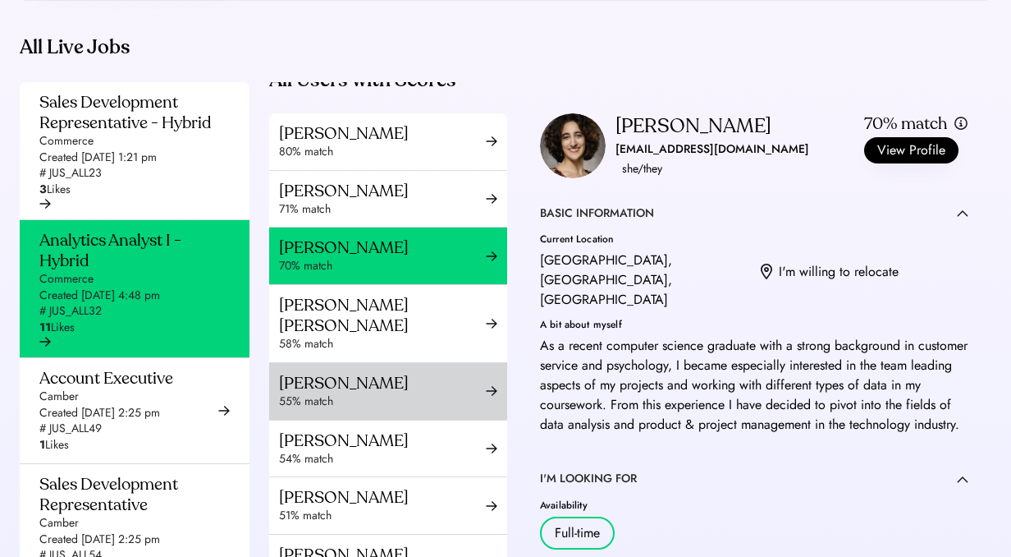
scroll to position [55, 0]
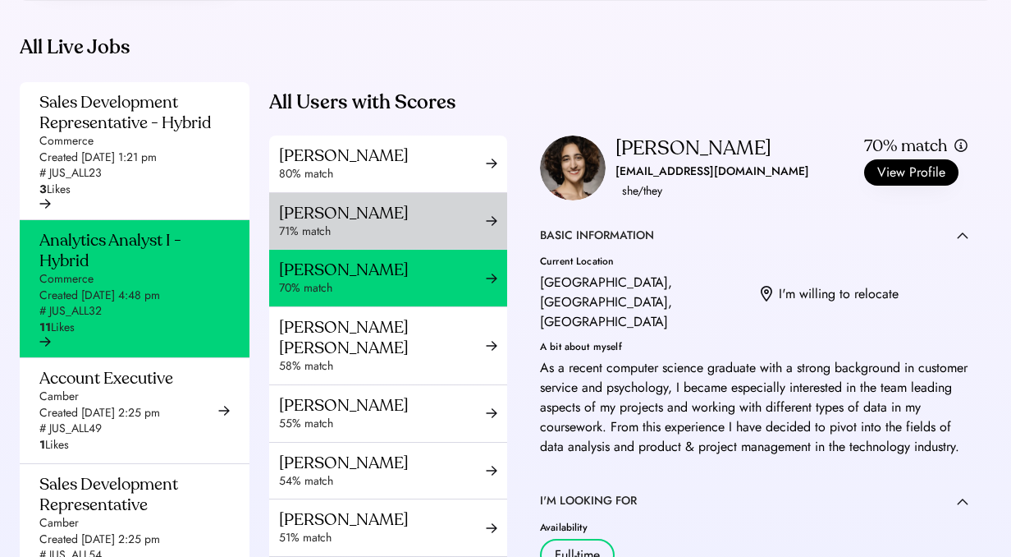
click at [404, 240] on div "71% match" at bounding box center [382, 231] width 207 height 16
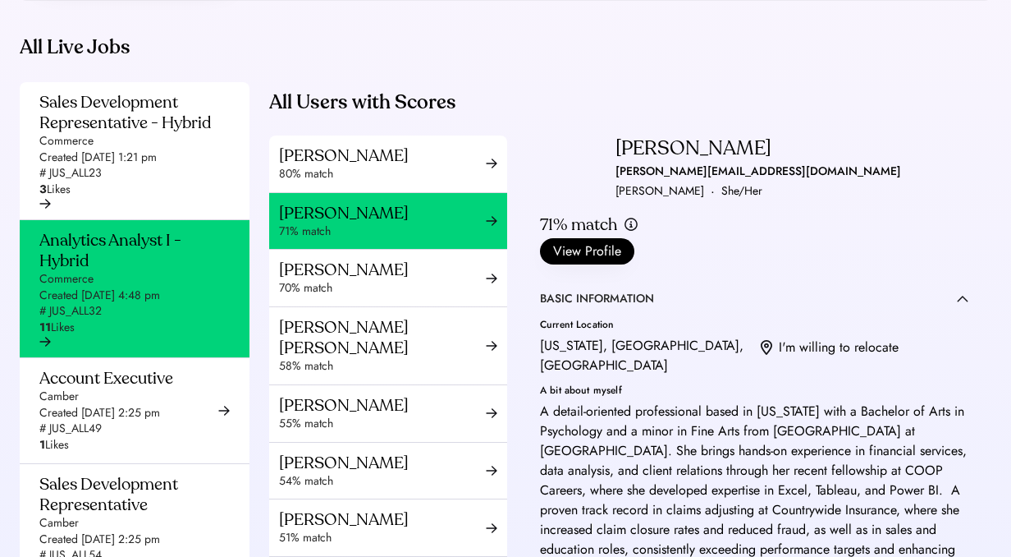
click at [405, 280] on div "[PERSON_NAME]" at bounding box center [382, 269] width 207 height 21
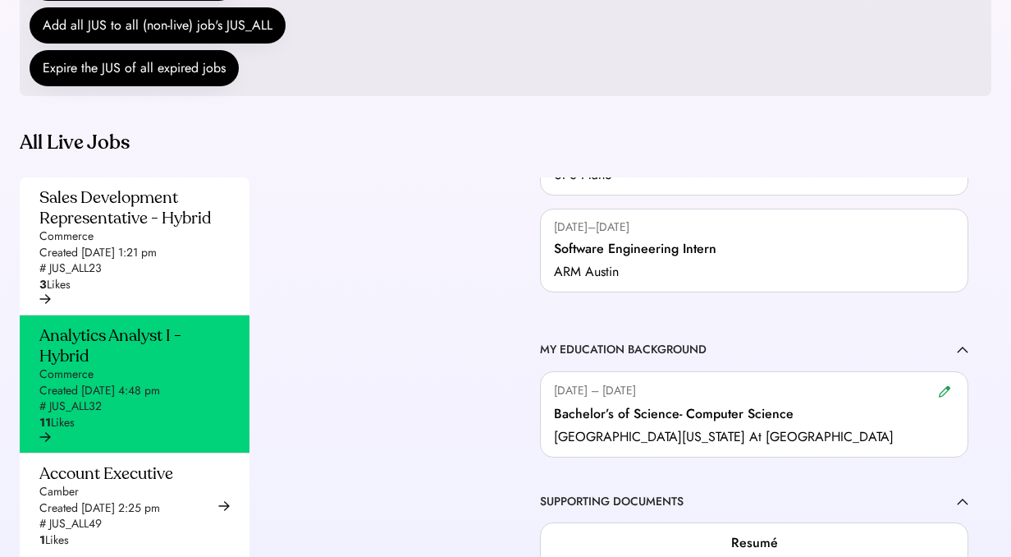
scroll to position [775, 0]
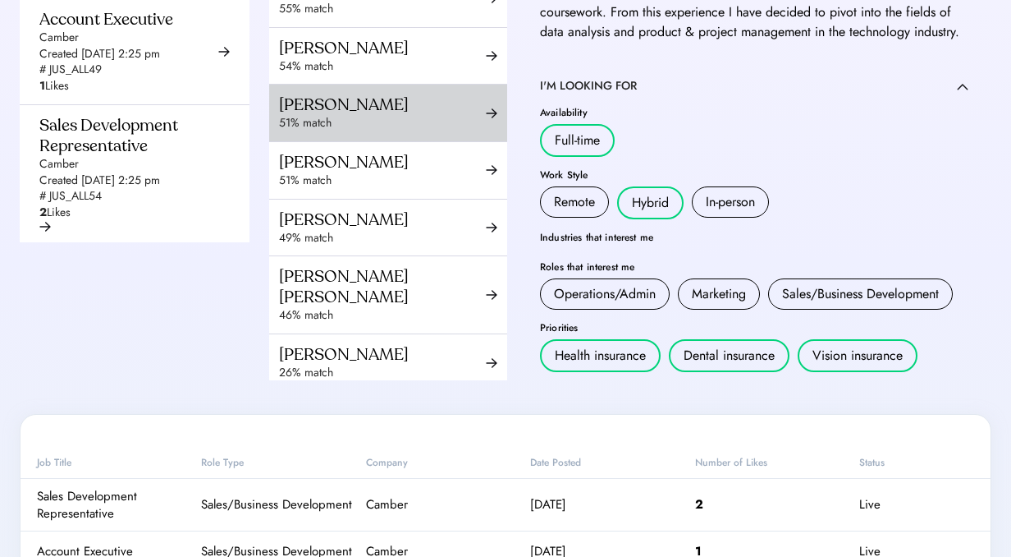
click at [404, 141] on div "[PERSON_NAME] 51% match" at bounding box center [388, 113] width 238 height 57
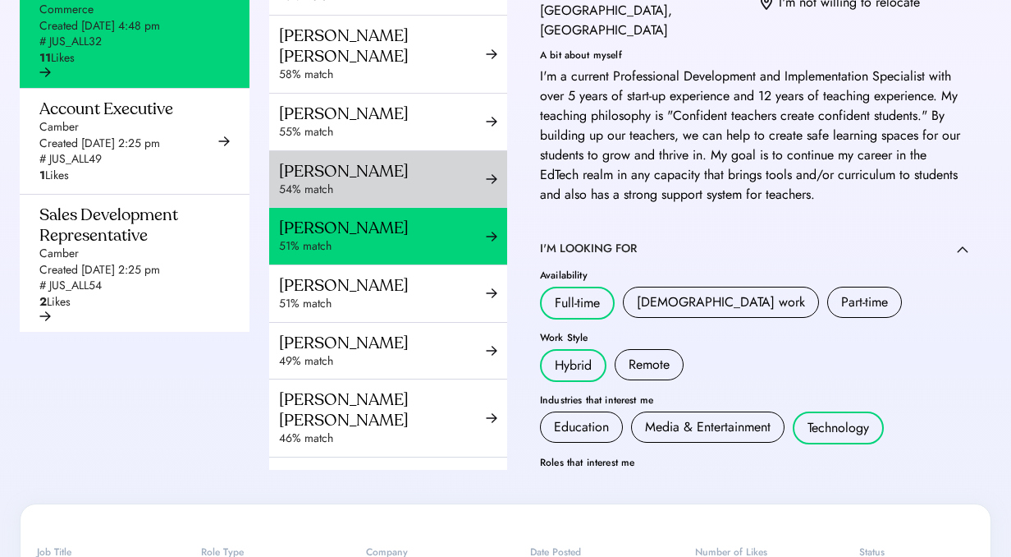
scroll to position [89, 0]
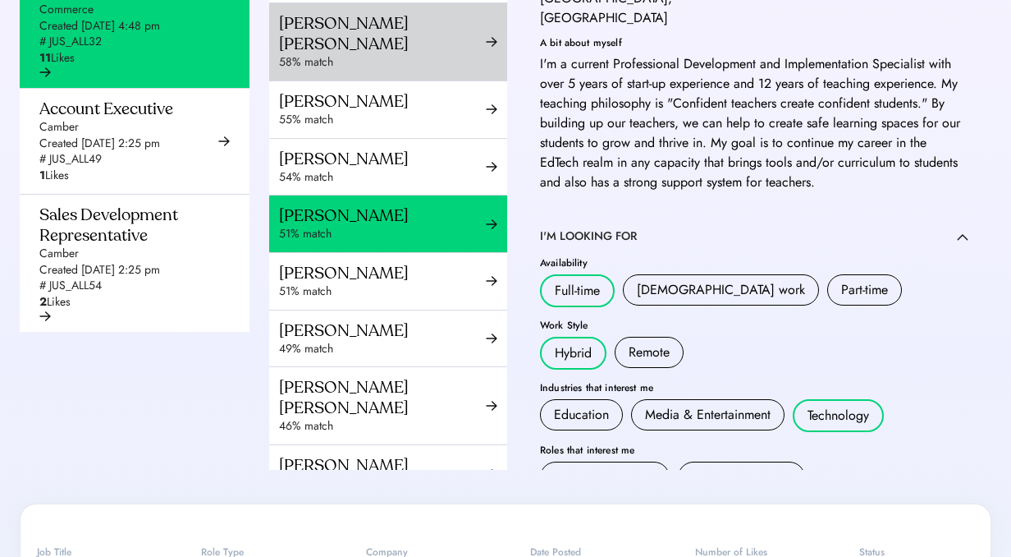
click at [419, 80] on div "[PERSON_NAME] [PERSON_NAME] 58% match" at bounding box center [388, 41] width 238 height 77
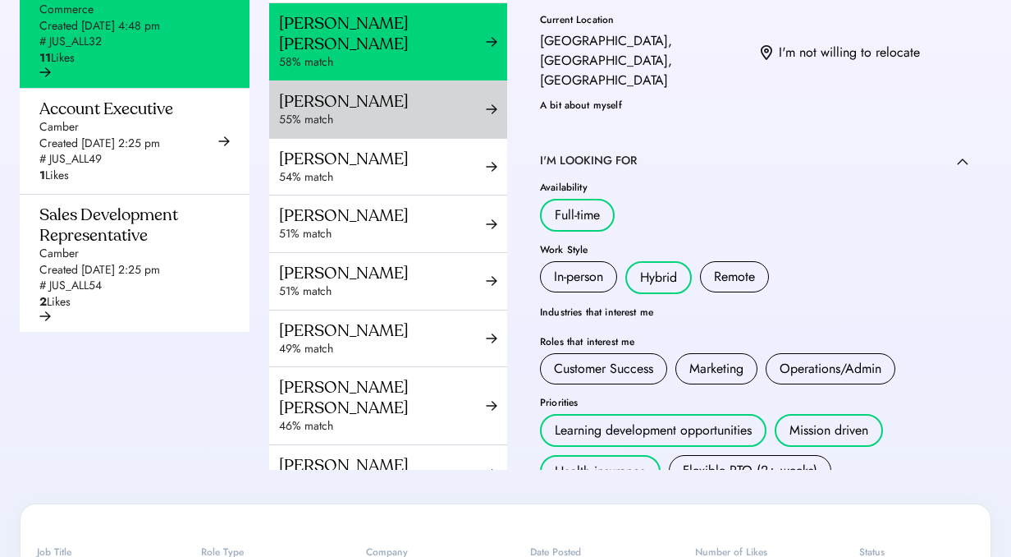
click at [421, 128] on div "55% match" at bounding box center [382, 120] width 207 height 16
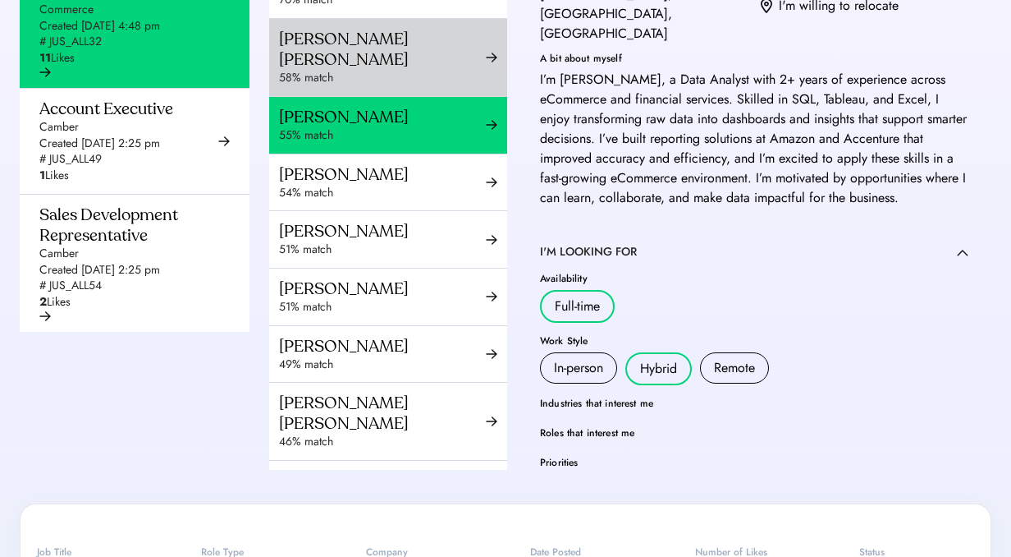
scroll to position [72, 0]
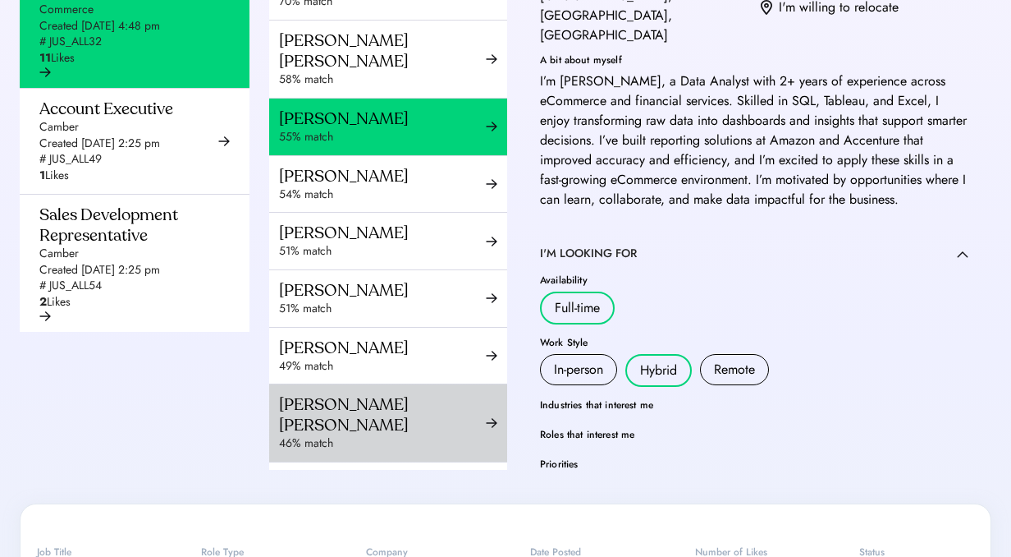
click at [351, 439] on div "46% match" at bounding box center [382, 443] width 207 height 16
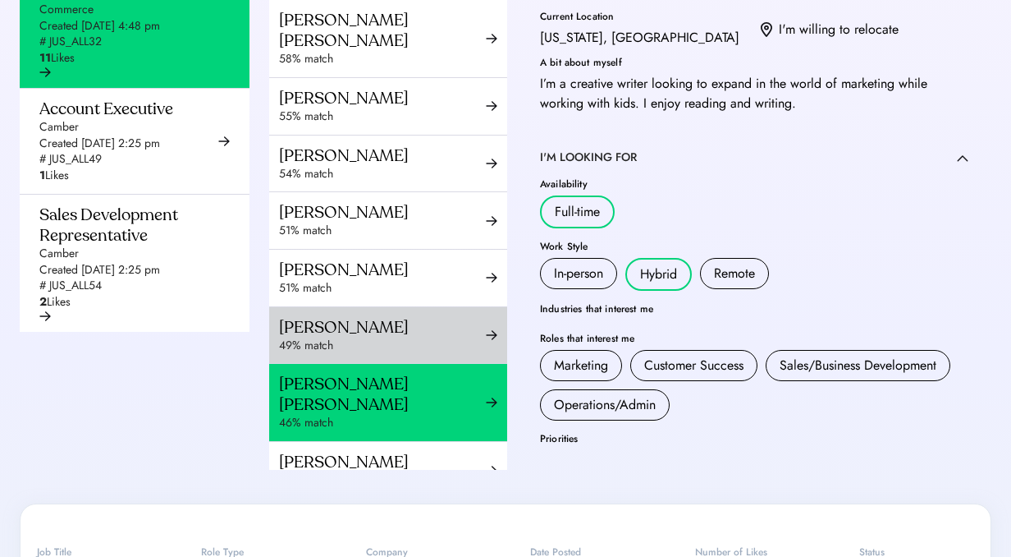
scroll to position [122, 0]
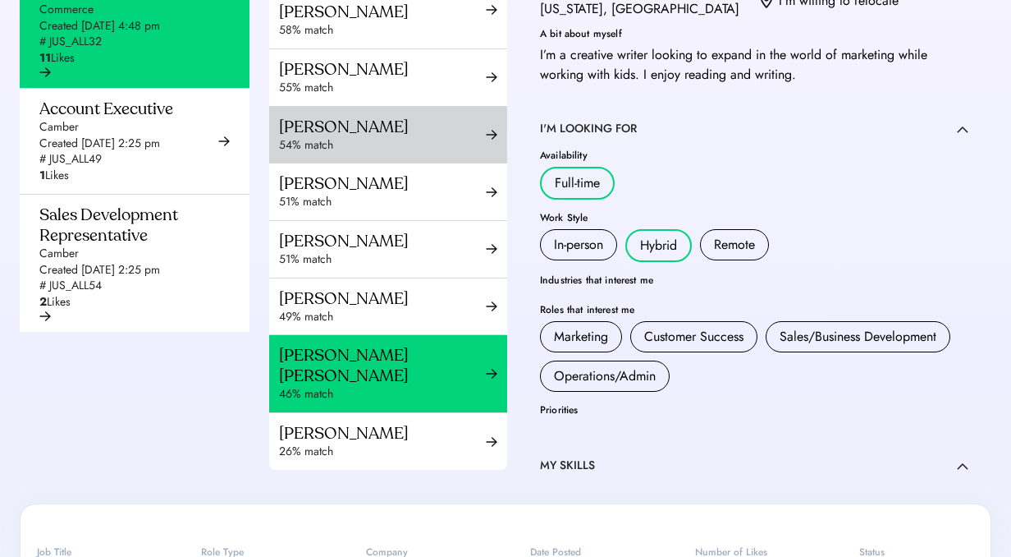
click at [423, 163] on div "[PERSON_NAME] 54% match" at bounding box center [388, 135] width 238 height 57
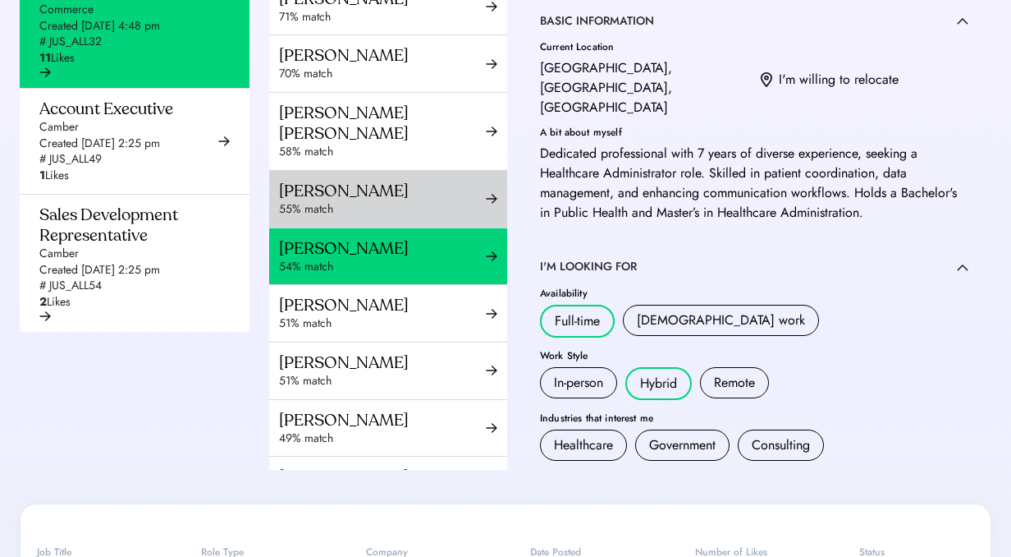
scroll to position [135, 0]
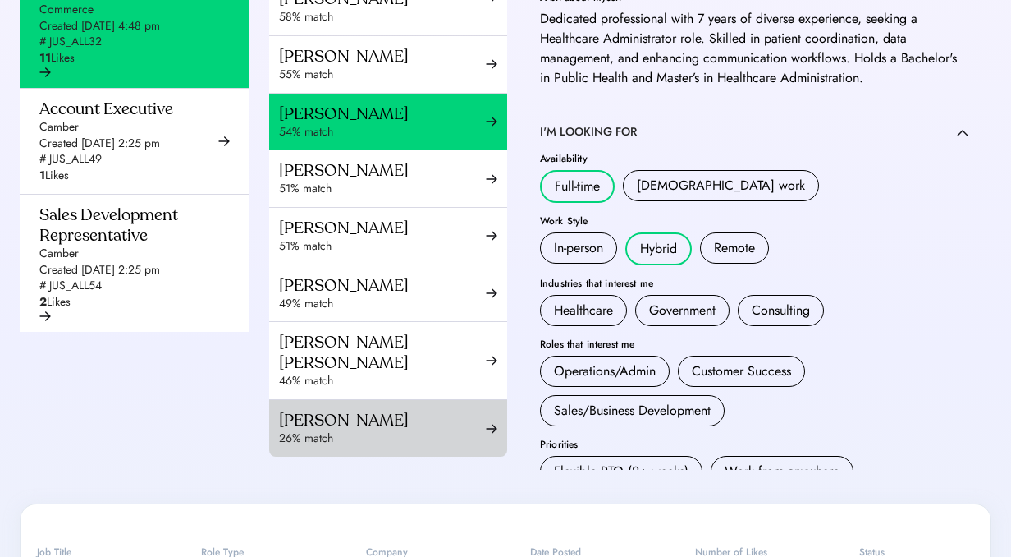
click at [367, 400] on div "[PERSON_NAME] 26% match" at bounding box center [388, 428] width 238 height 57
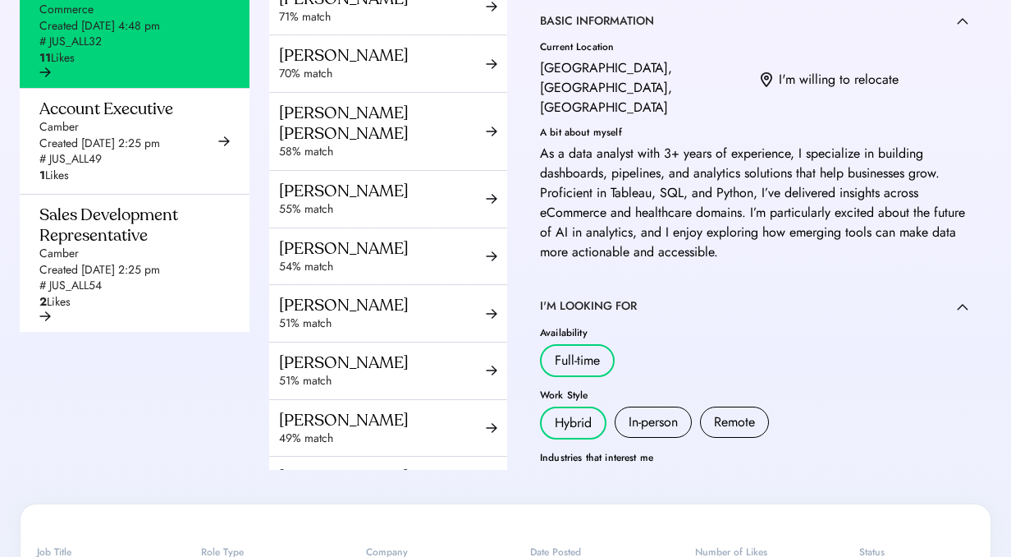
scroll to position [192, 0]
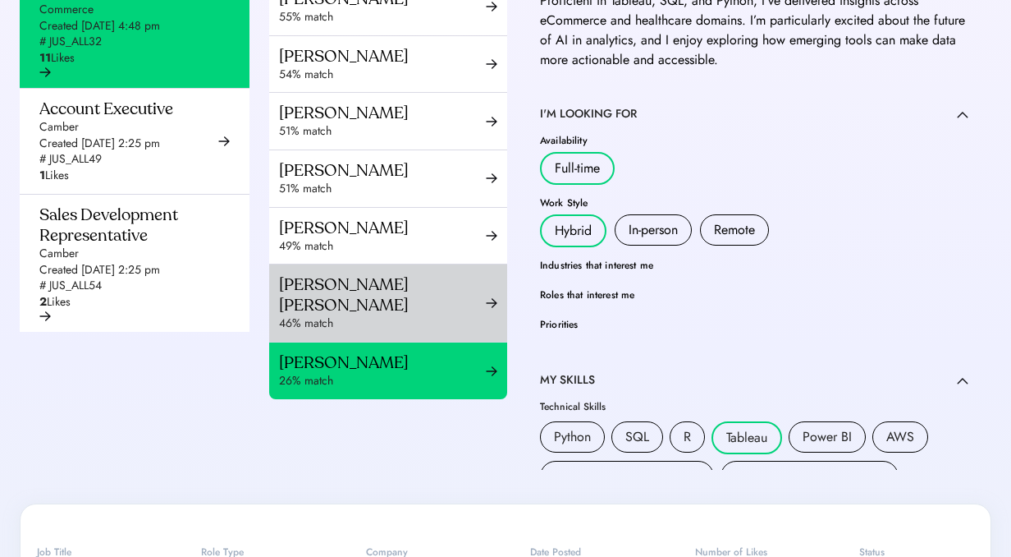
click at [415, 315] on div "46% match" at bounding box center [382, 323] width 207 height 16
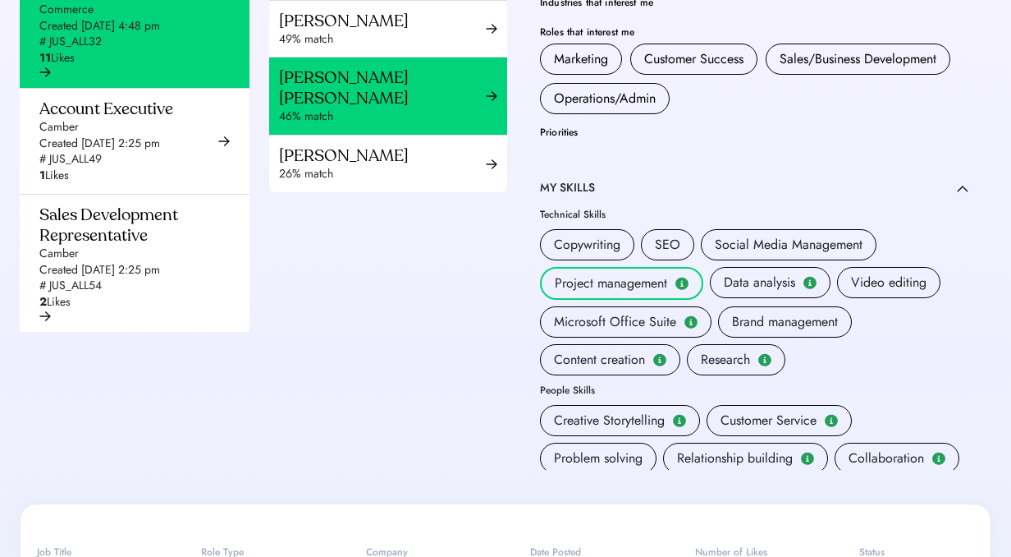
scroll to position [74, 0]
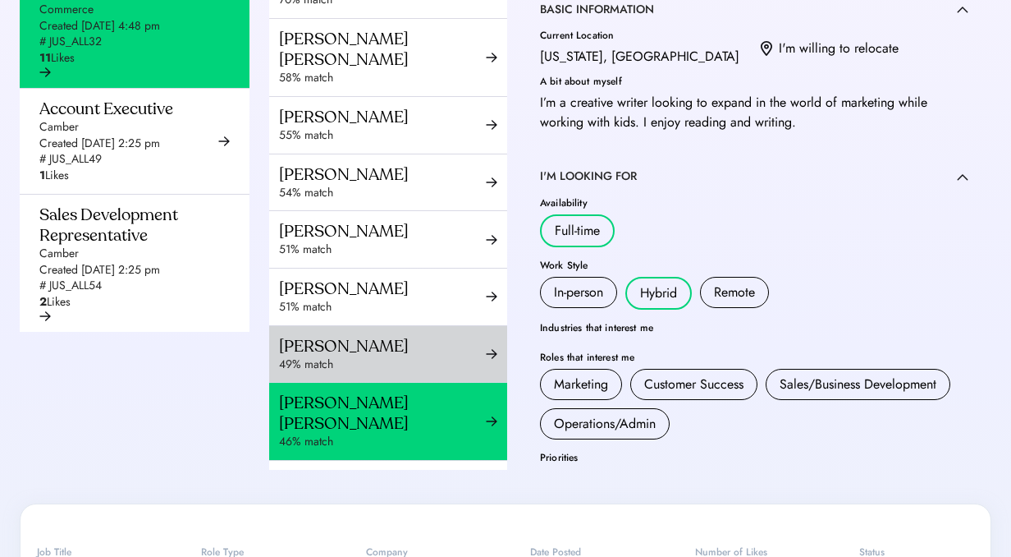
click at [403, 373] on div "49% match" at bounding box center [382, 364] width 207 height 16
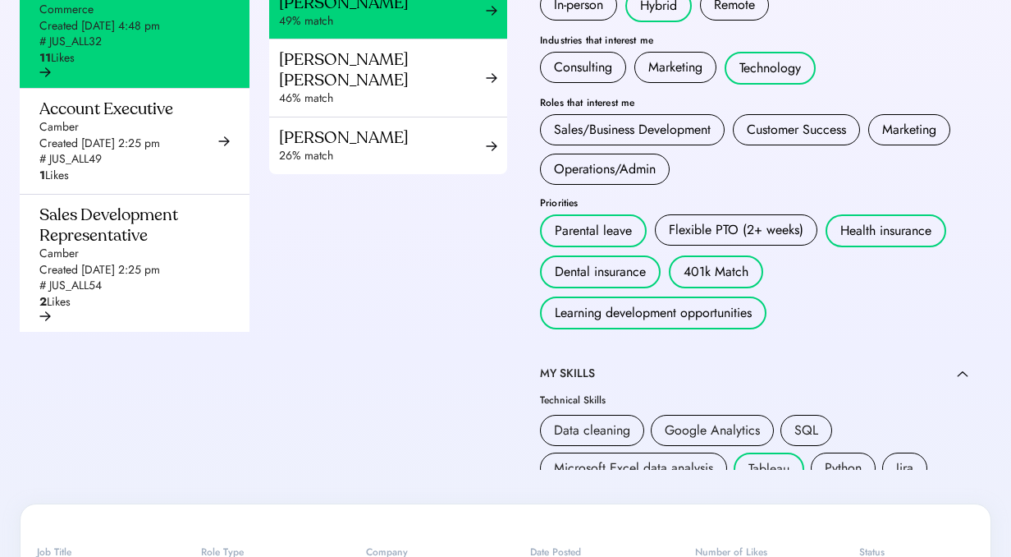
scroll to position [116, 0]
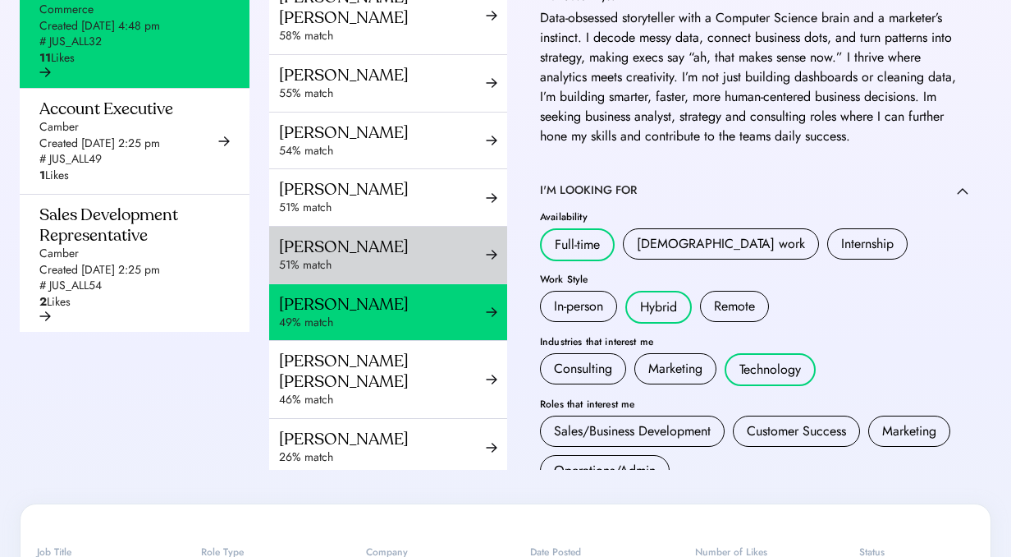
click at [431, 273] on div "51% match" at bounding box center [382, 265] width 207 height 16
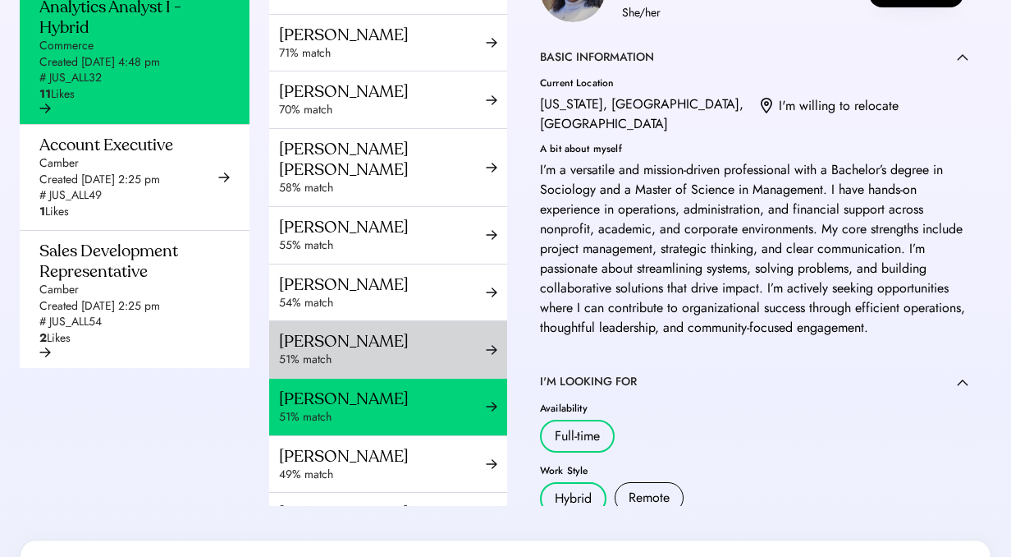
click at [348, 351] on div "[PERSON_NAME]" at bounding box center [382, 341] width 207 height 21
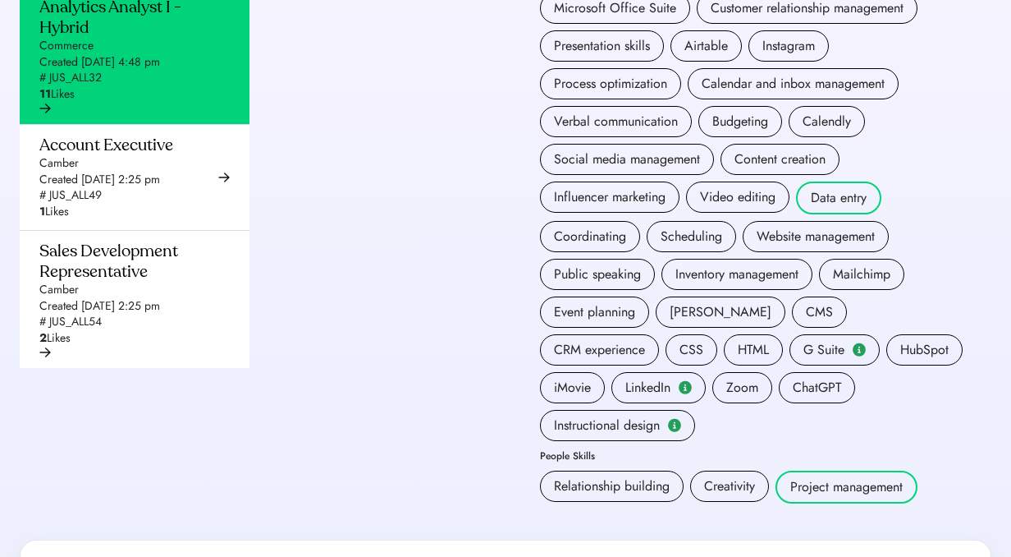
scroll to position [190, 0]
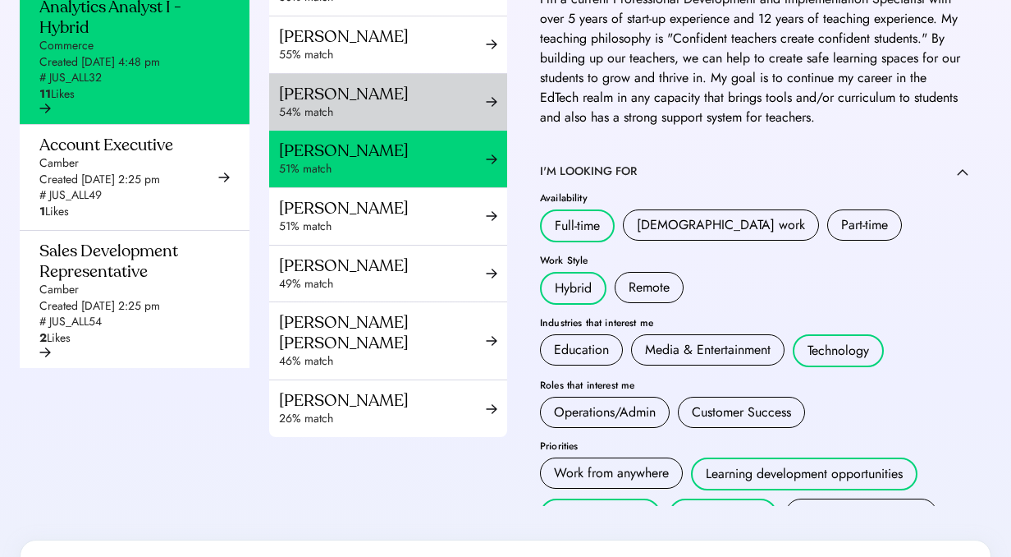
click at [466, 104] on div "[PERSON_NAME]" at bounding box center [382, 94] width 207 height 21
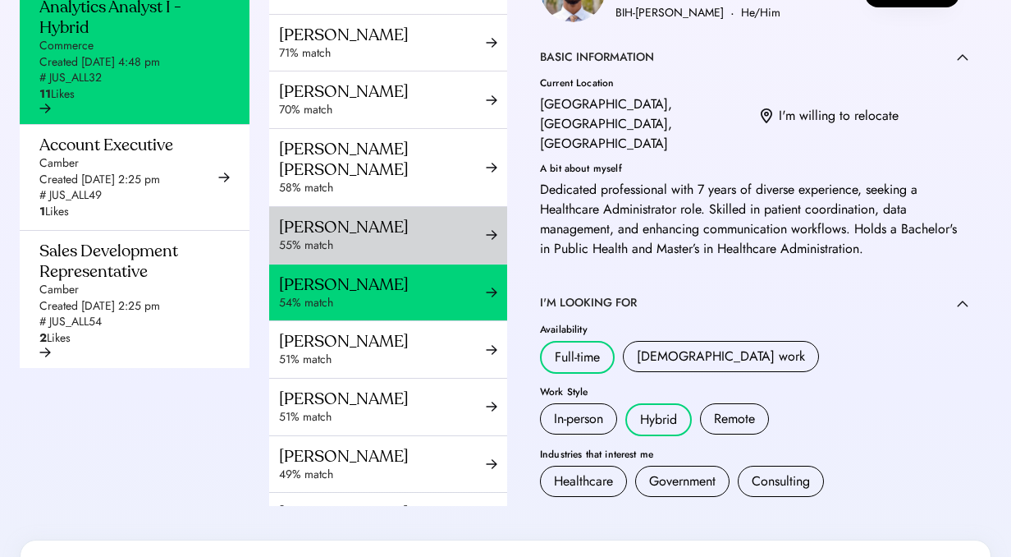
click at [371, 237] on div "[PERSON_NAME]" at bounding box center [382, 227] width 207 height 21
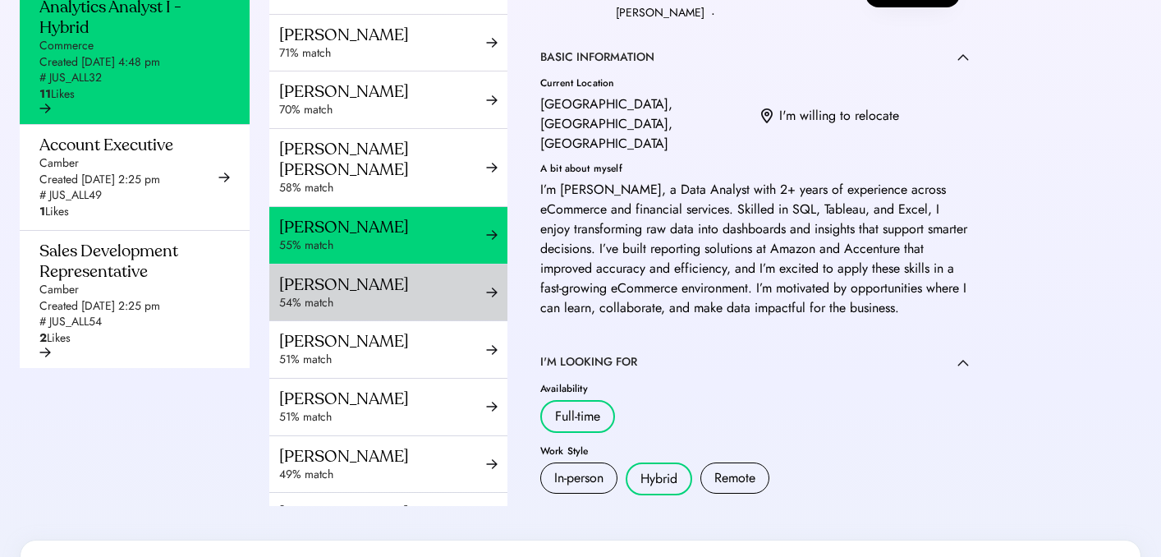
click at [414, 311] on div "54% match" at bounding box center [382, 303] width 207 height 16
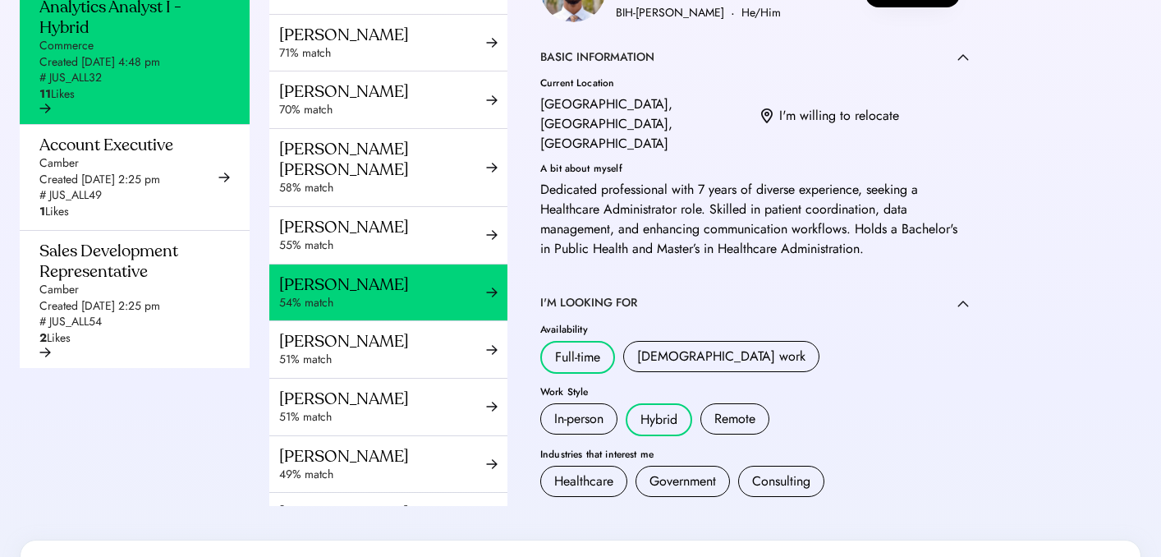
copy div "[EMAIL_ADDRESS][DOMAIN_NAME]"
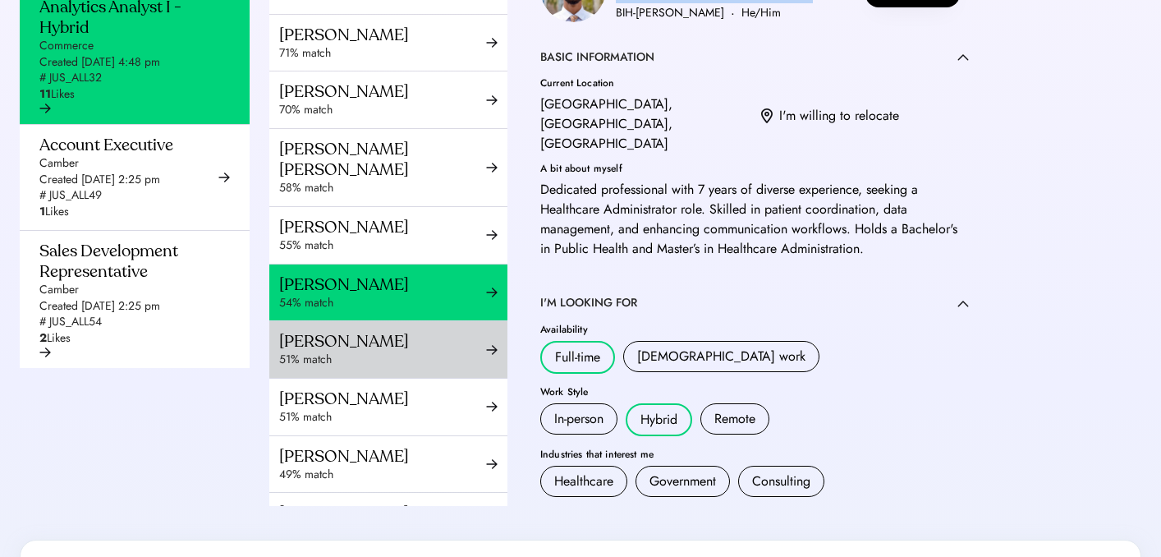
scroll to position [44, 0]
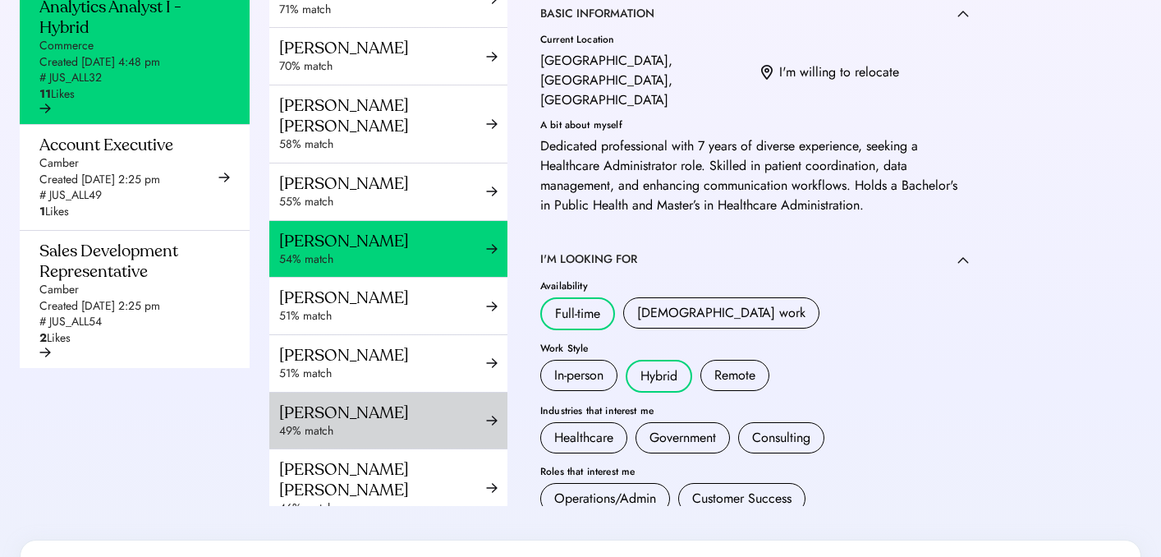
click at [384, 439] on div "49% match" at bounding box center [382, 431] width 207 height 16
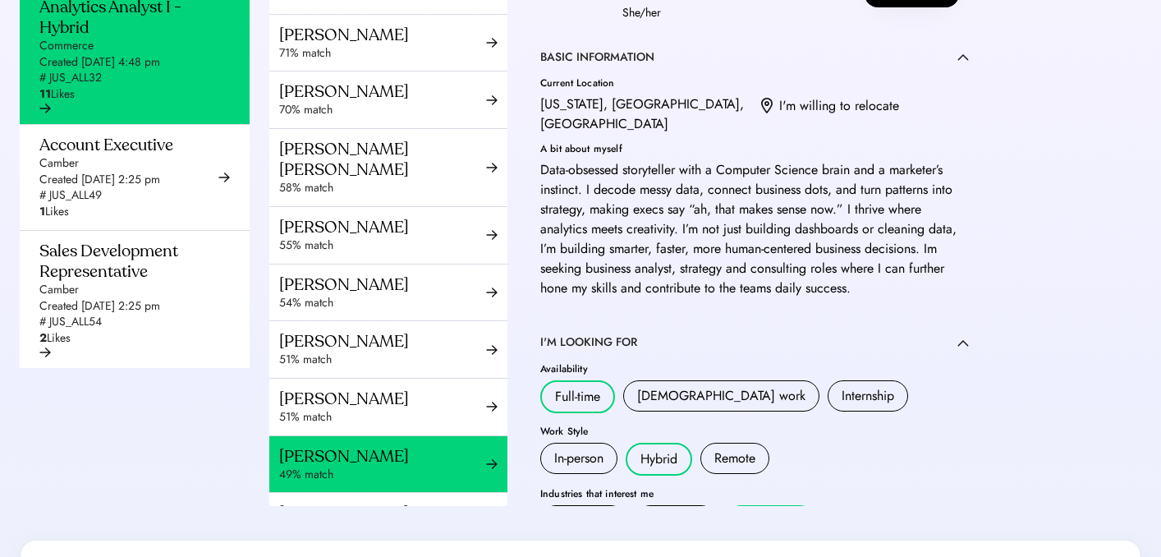
copy div "[EMAIL_ADDRESS][DOMAIN_NAME] ·"
